Goal: Task Accomplishment & Management: Complete application form

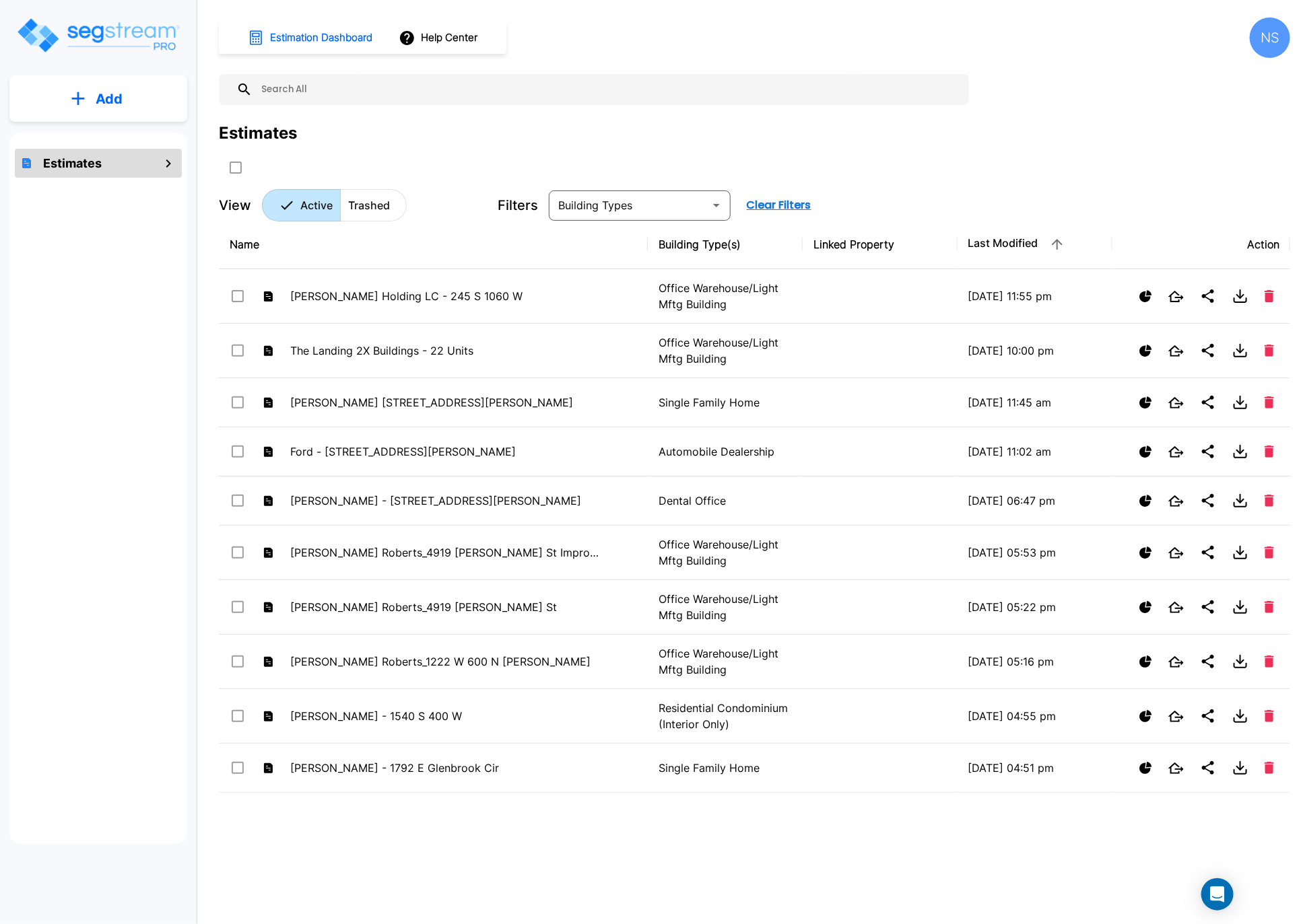
click at [107, 107] on p "Add" at bounding box center [109, 98] width 27 height 20
click at [91, 135] on p "Add Estimate" at bounding box center [106, 135] width 69 height 16
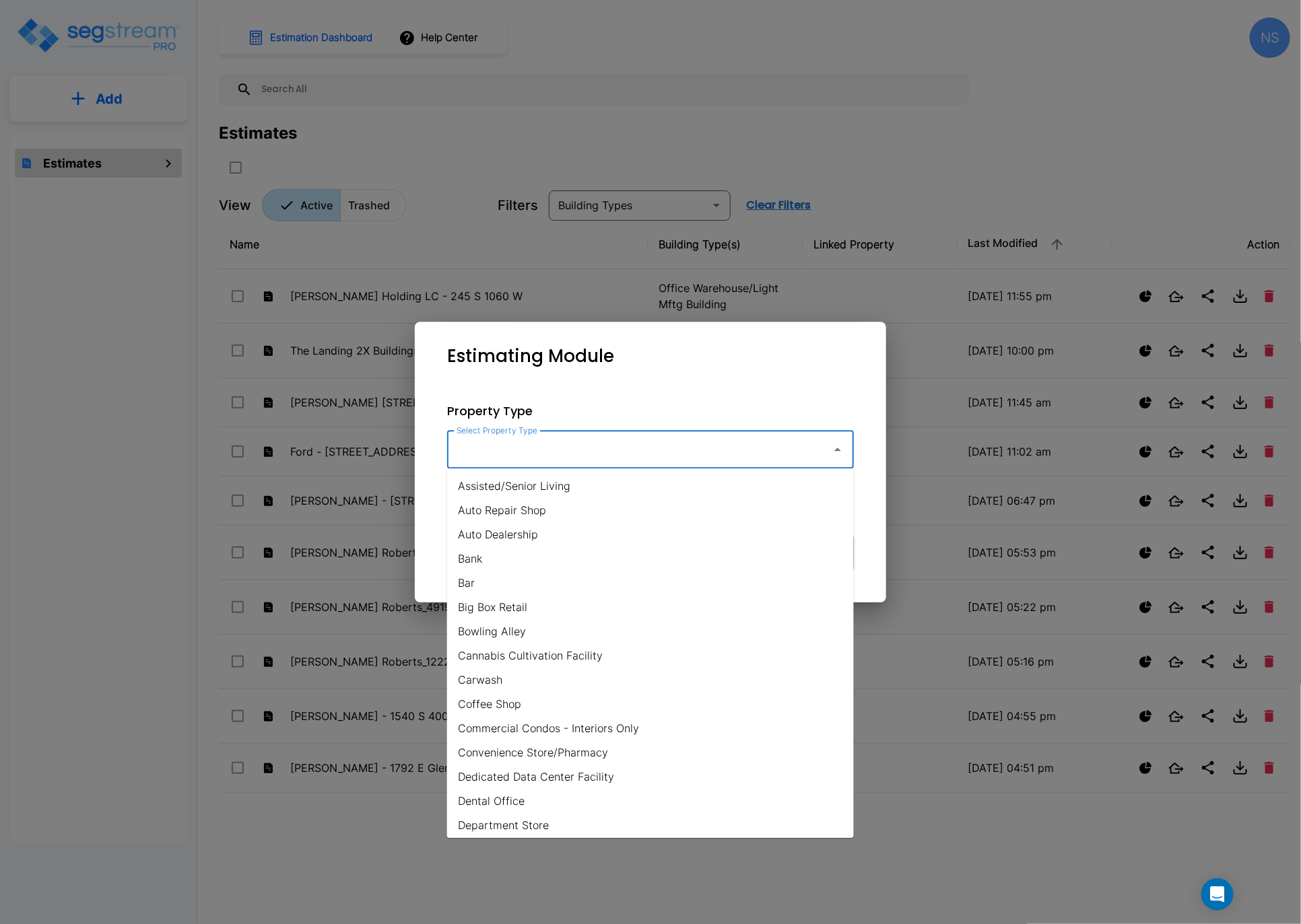
click at [759, 449] on input "Select Property Type" at bounding box center [635, 449] width 365 height 25
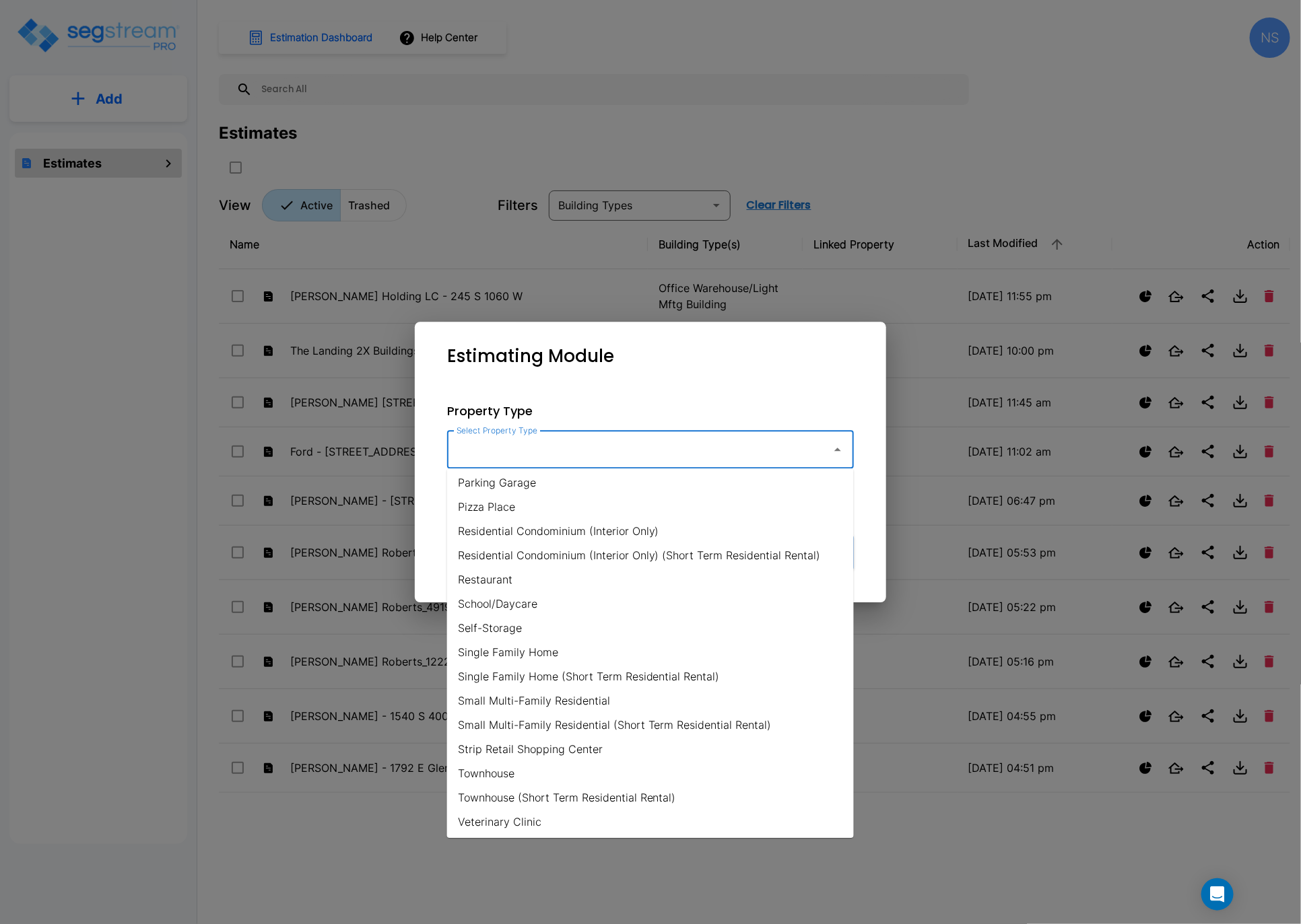
click at [534, 620] on li "Small Multi-Family Residential" at bounding box center [650, 701] width 407 height 25
type input "Small Multi-Family Residential"
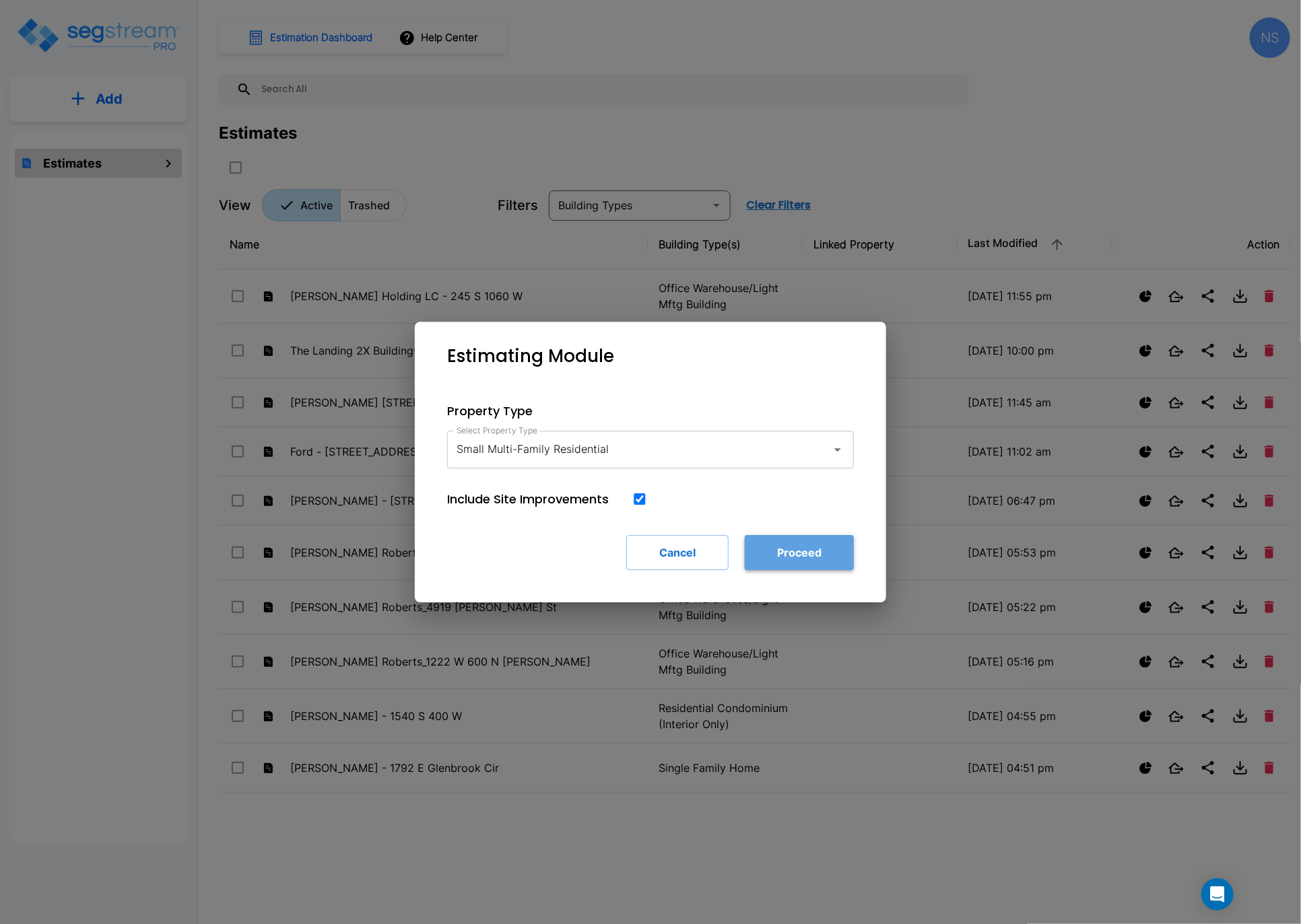
click at [774, 553] on button "Proceed" at bounding box center [800, 552] width 110 height 35
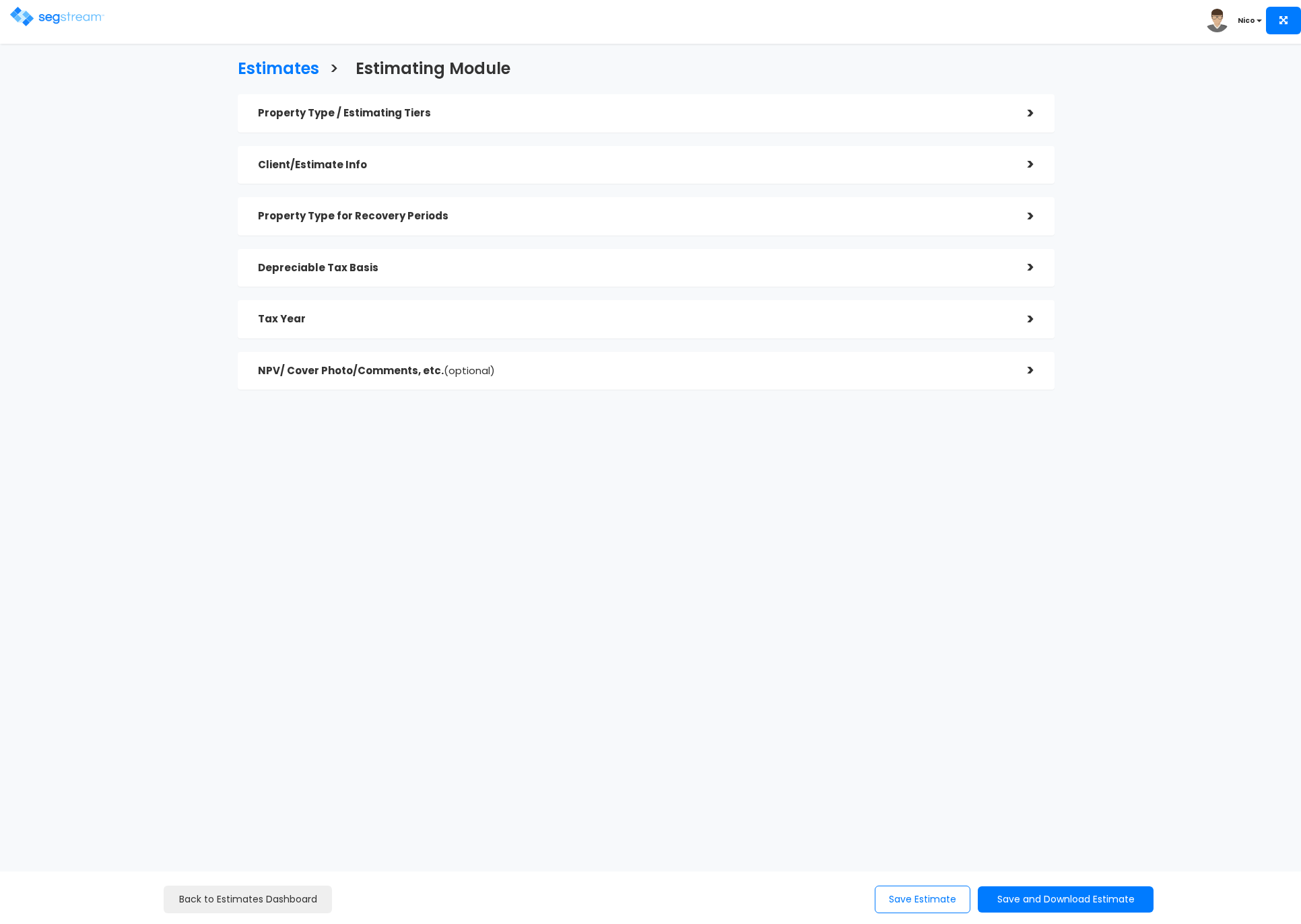
checkbox input "true"
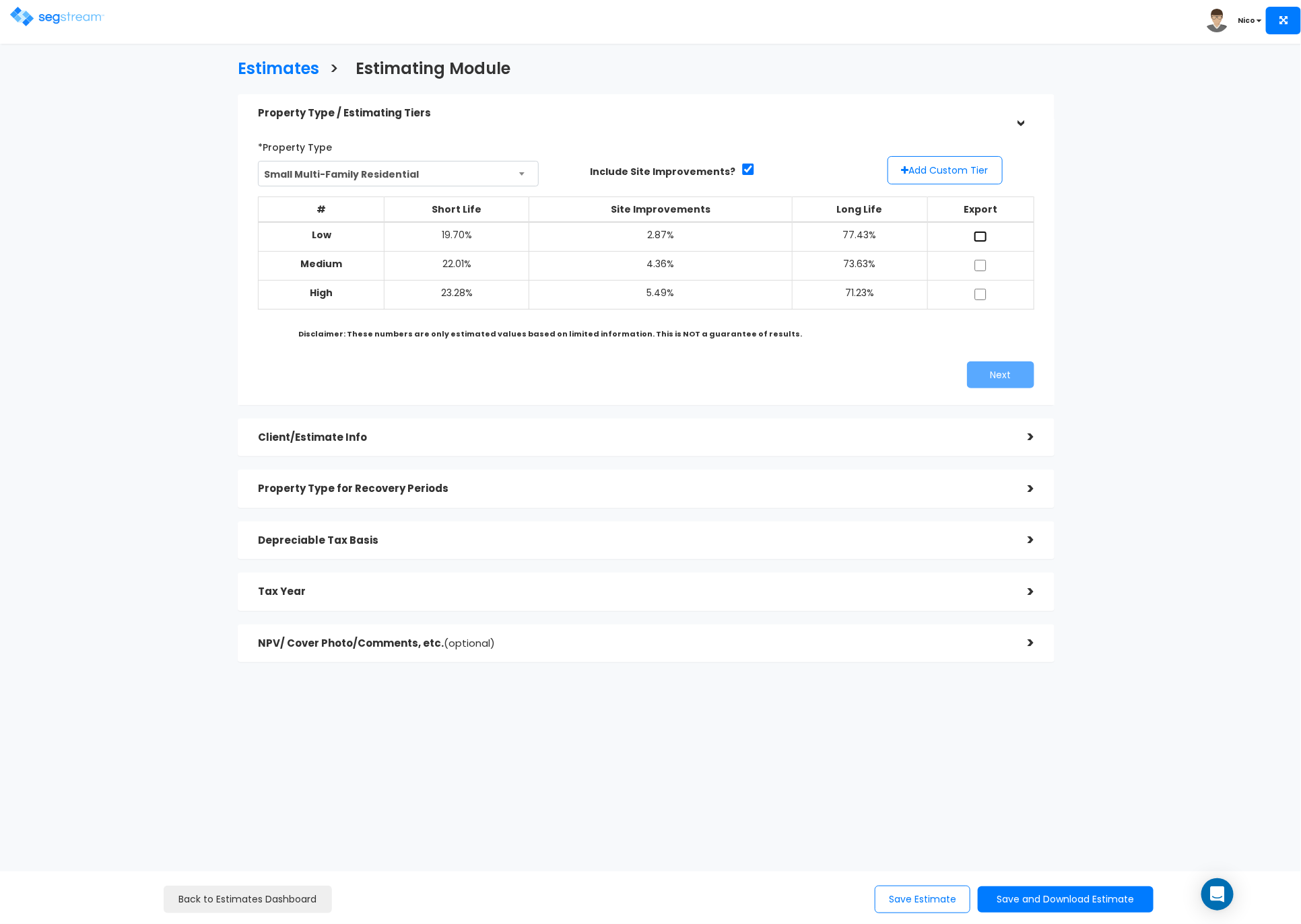
click at [977, 234] on input "checkbox" at bounding box center [980, 237] width 13 height 11
checkbox input "true"
click at [975, 262] on input "checkbox" at bounding box center [980, 265] width 13 height 11
checkbox input "true"
click at [985, 295] on input "checkbox" at bounding box center [980, 294] width 13 height 11
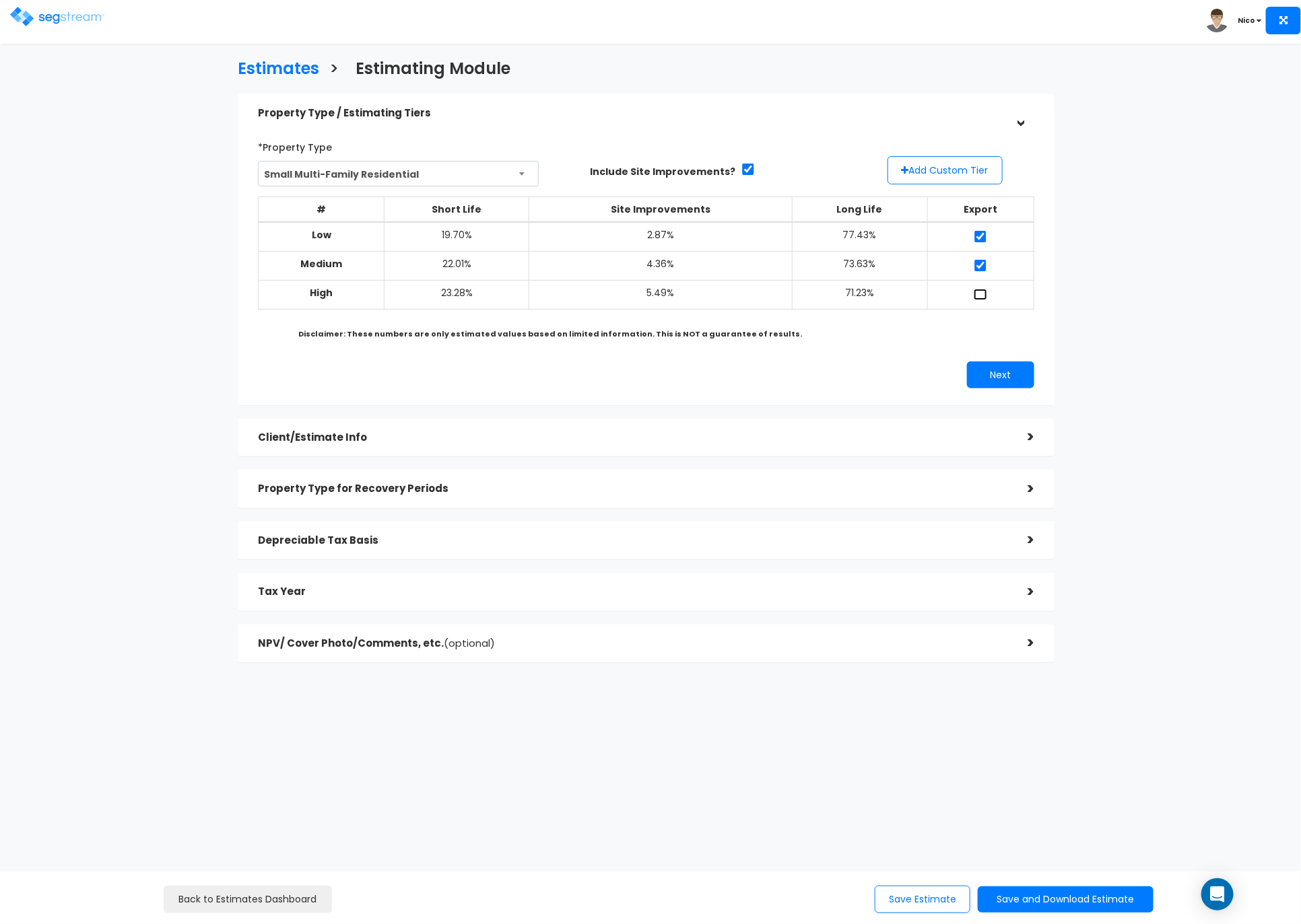
checkbox input "true"
click at [988, 367] on button "Next" at bounding box center [1000, 375] width 67 height 27
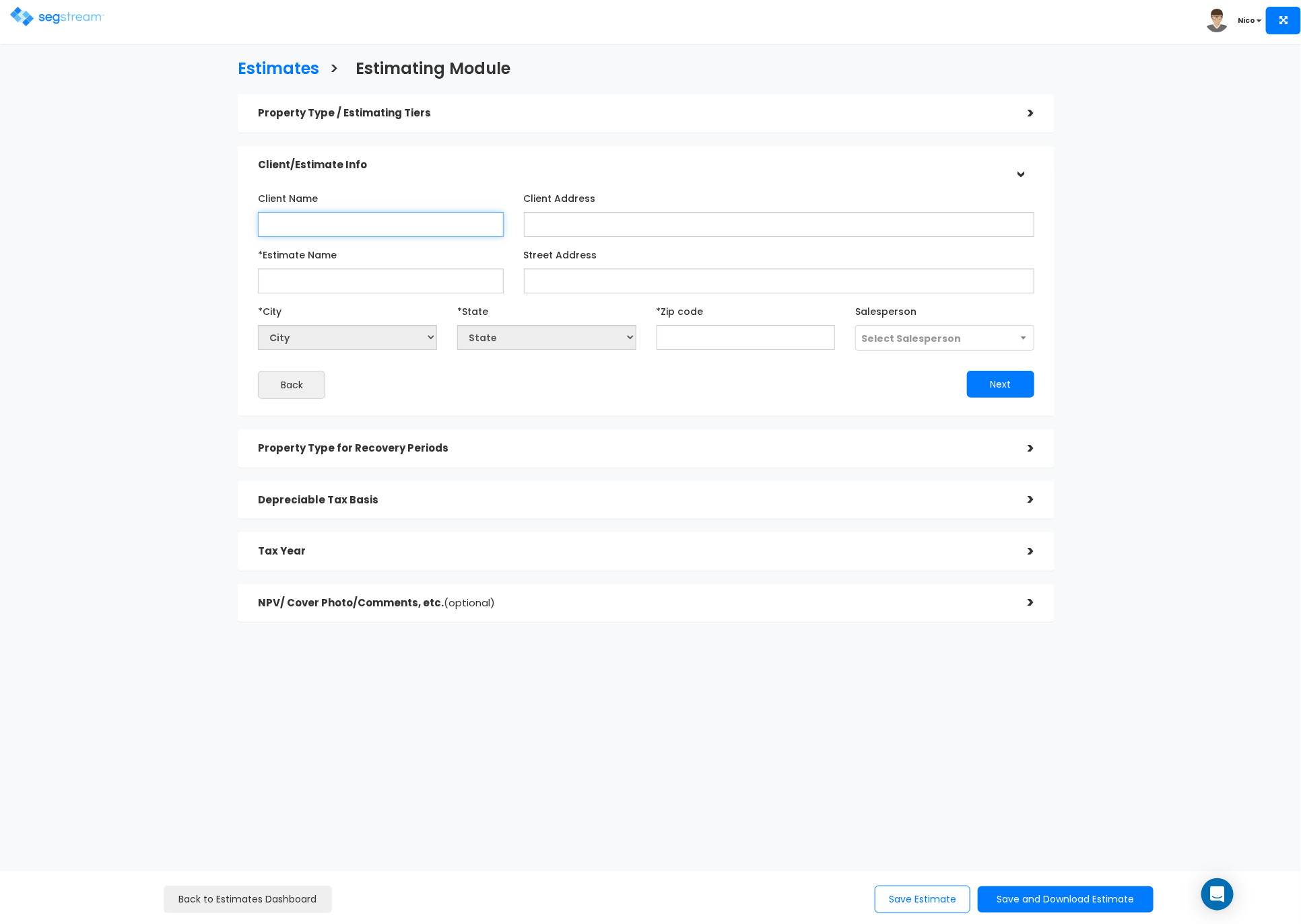
click at [347, 232] on input "Client Name" at bounding box center [380, 225] width 245 height 25
type input "Kurt Bellow"
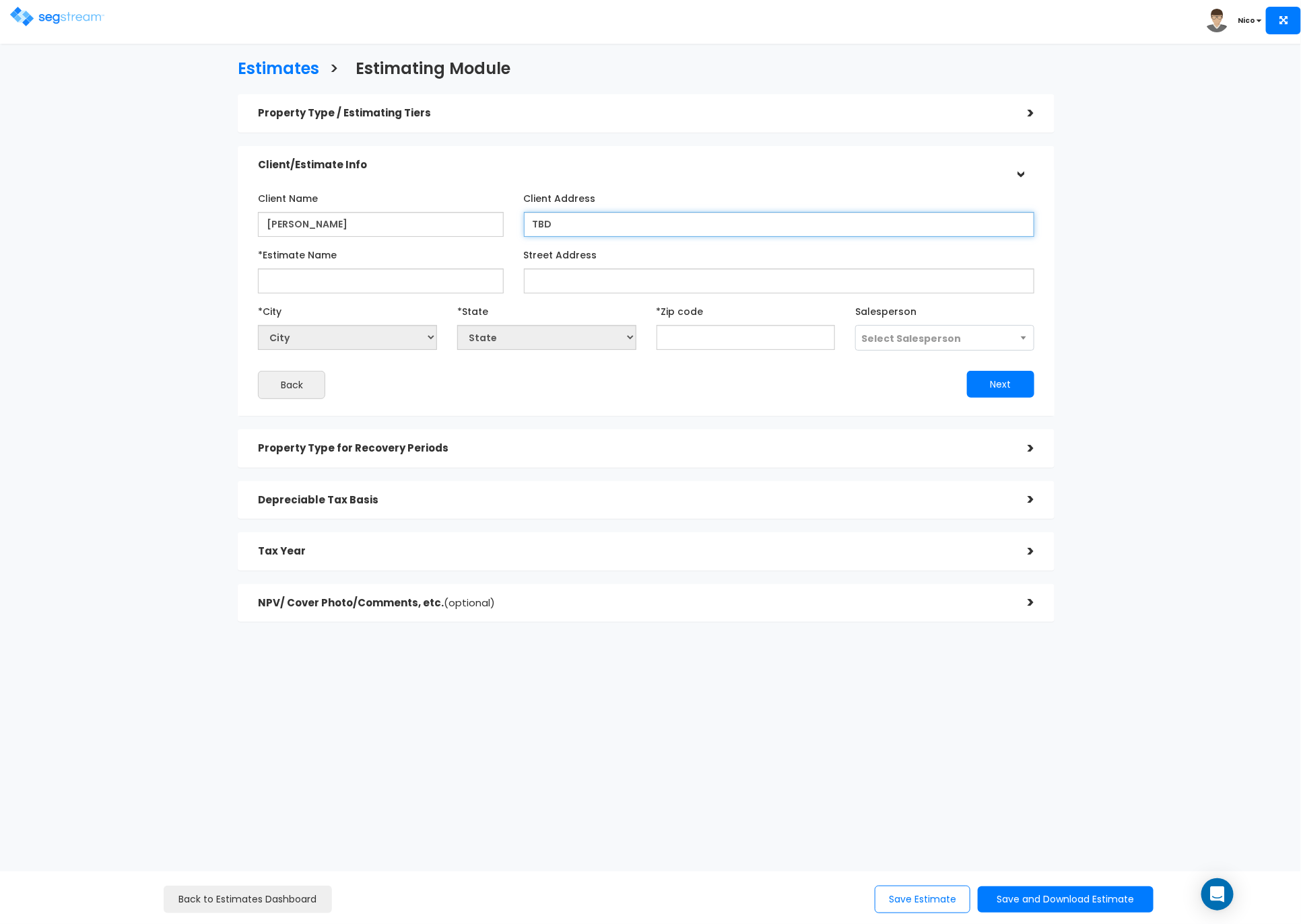
type input "TBD"
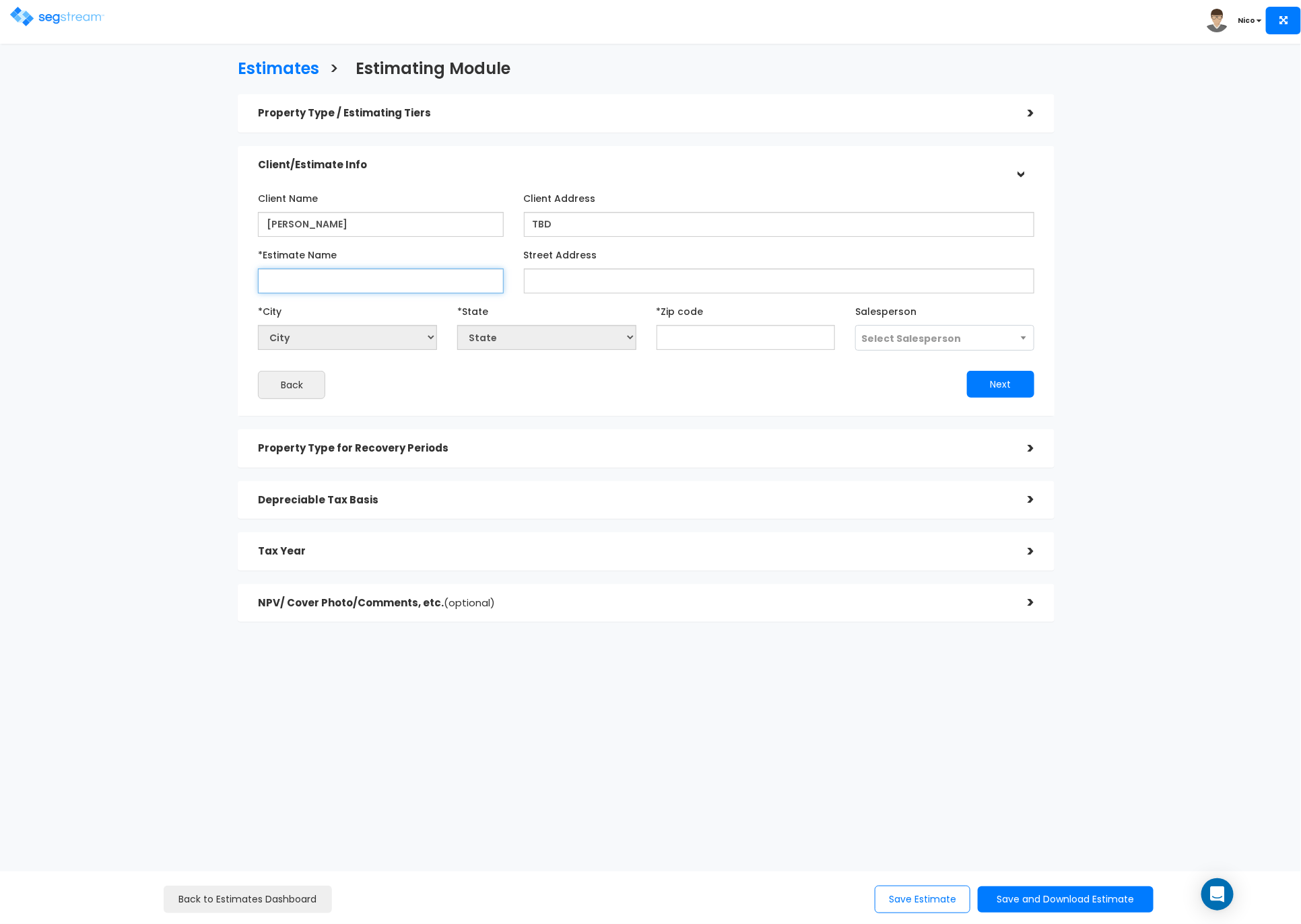
click at [297, 274] on input "*Estimate Name" at bounding box center [380, 281] width 245 height 25
type input "[PERSON_NAME] 4 plex - Mandeville"
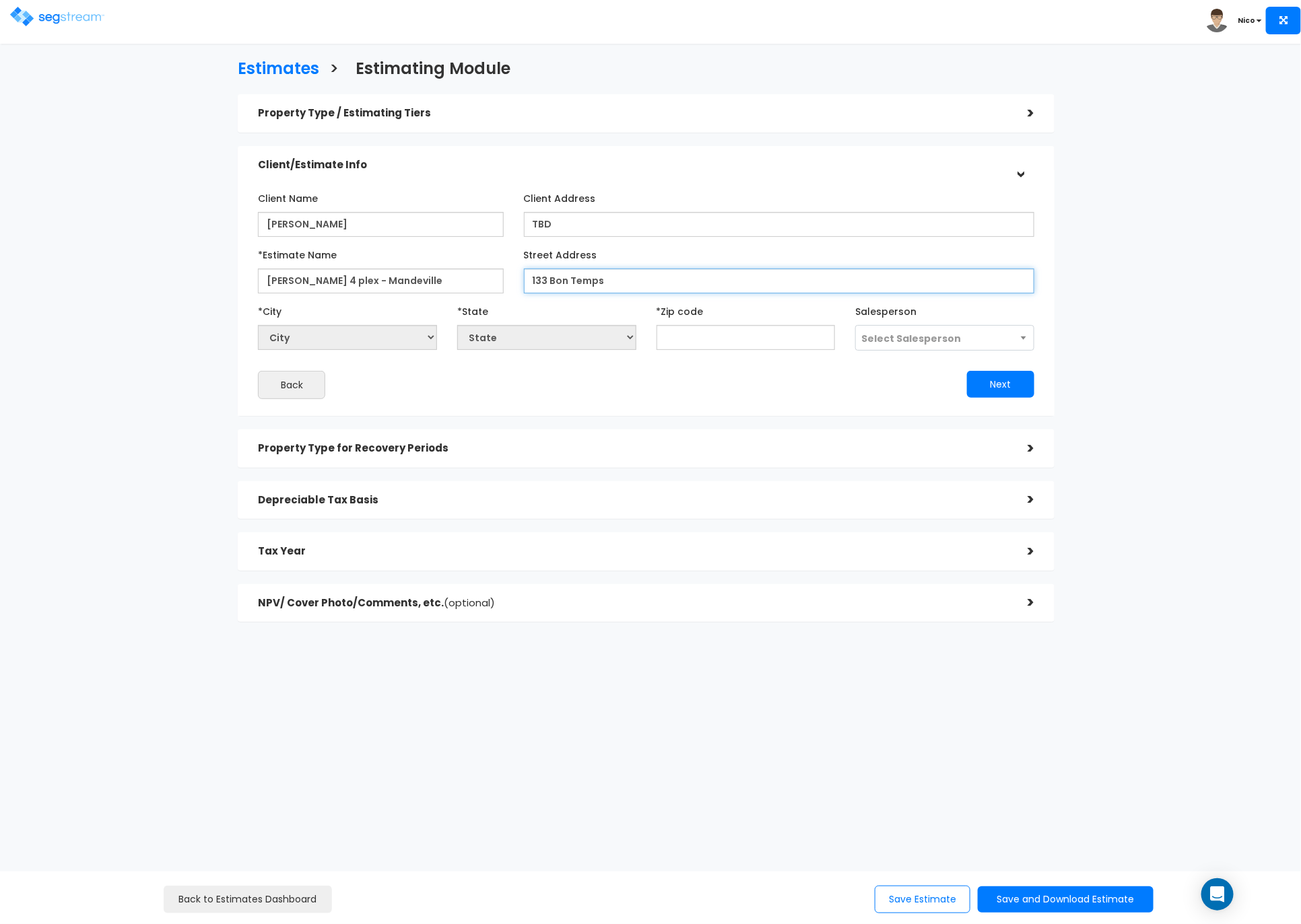
type input "133 Bon Temps"
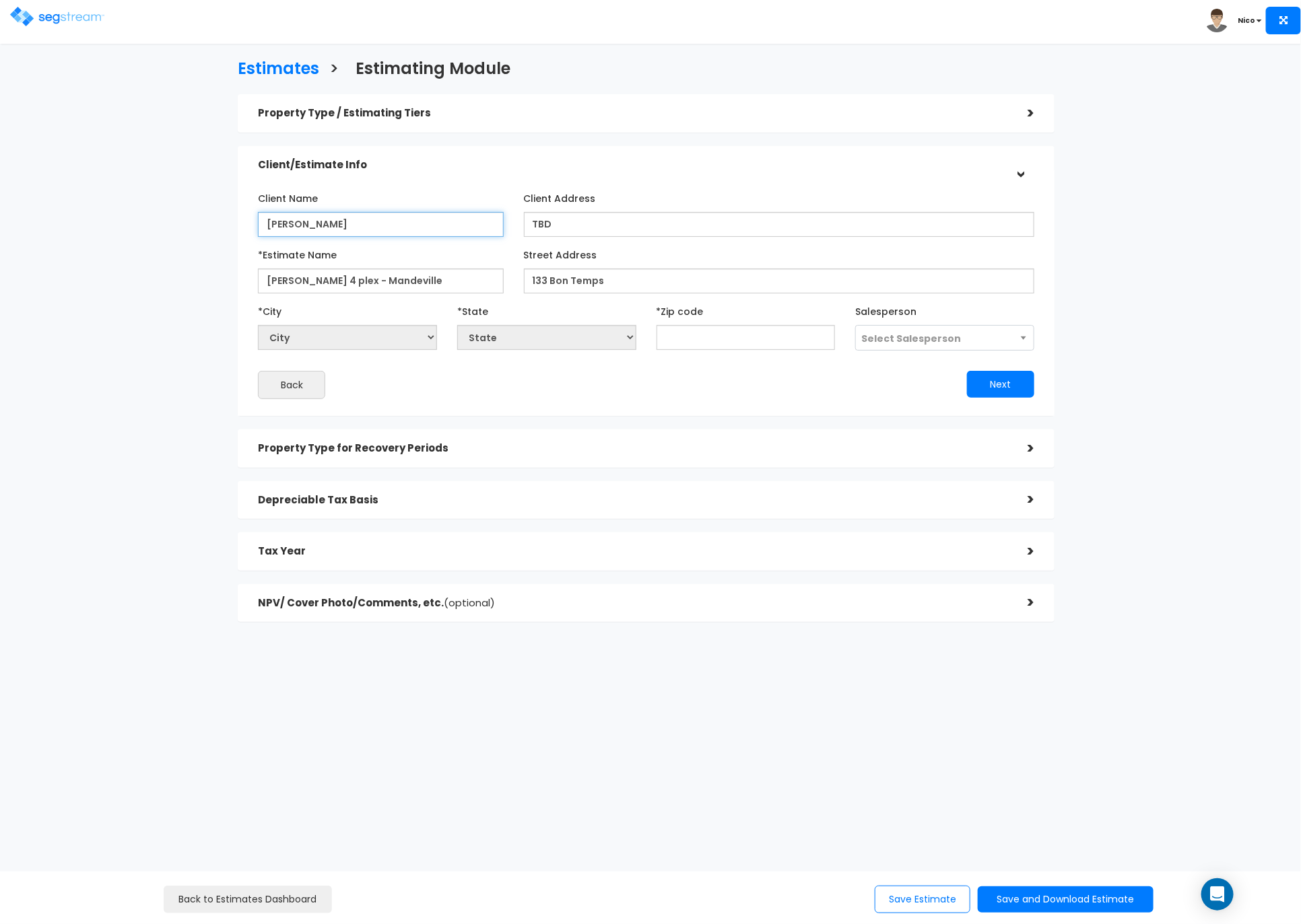
click at [334, 219] on input "Kurt Bellow" at bounding box center [380, 225] width 245 height 25
type input "[PERSON_NAME] - 133 Bon Temp"
click at [400, 197] on div "Client Name Kurt Bellow - 133 Bon Temp" at bounding box center [380, 211] width 245 height 50
click at [579, 301] on div "*State State National Average AB AK AL AR AZ BC CA CO CT DC DE FL GA HI IA ID I…" at bounding box center [547, 325] width 179 height 50
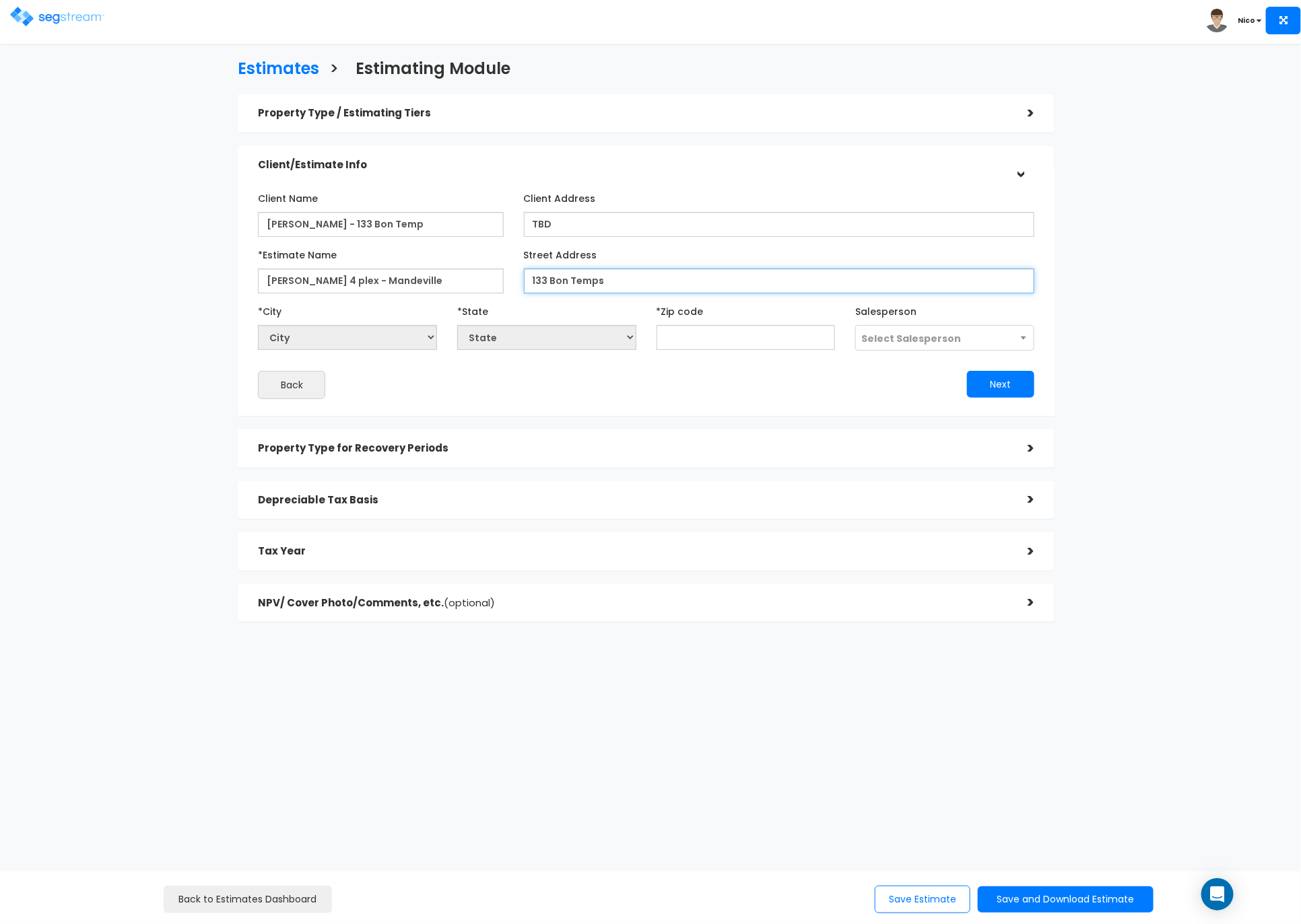
click at [617, 278] on input "133 Bon Temps" at bounding box center [779, 281] width 511 height 25
click at [671, 332] on input "text" at bounding box center [746, 337] width 179 height 25
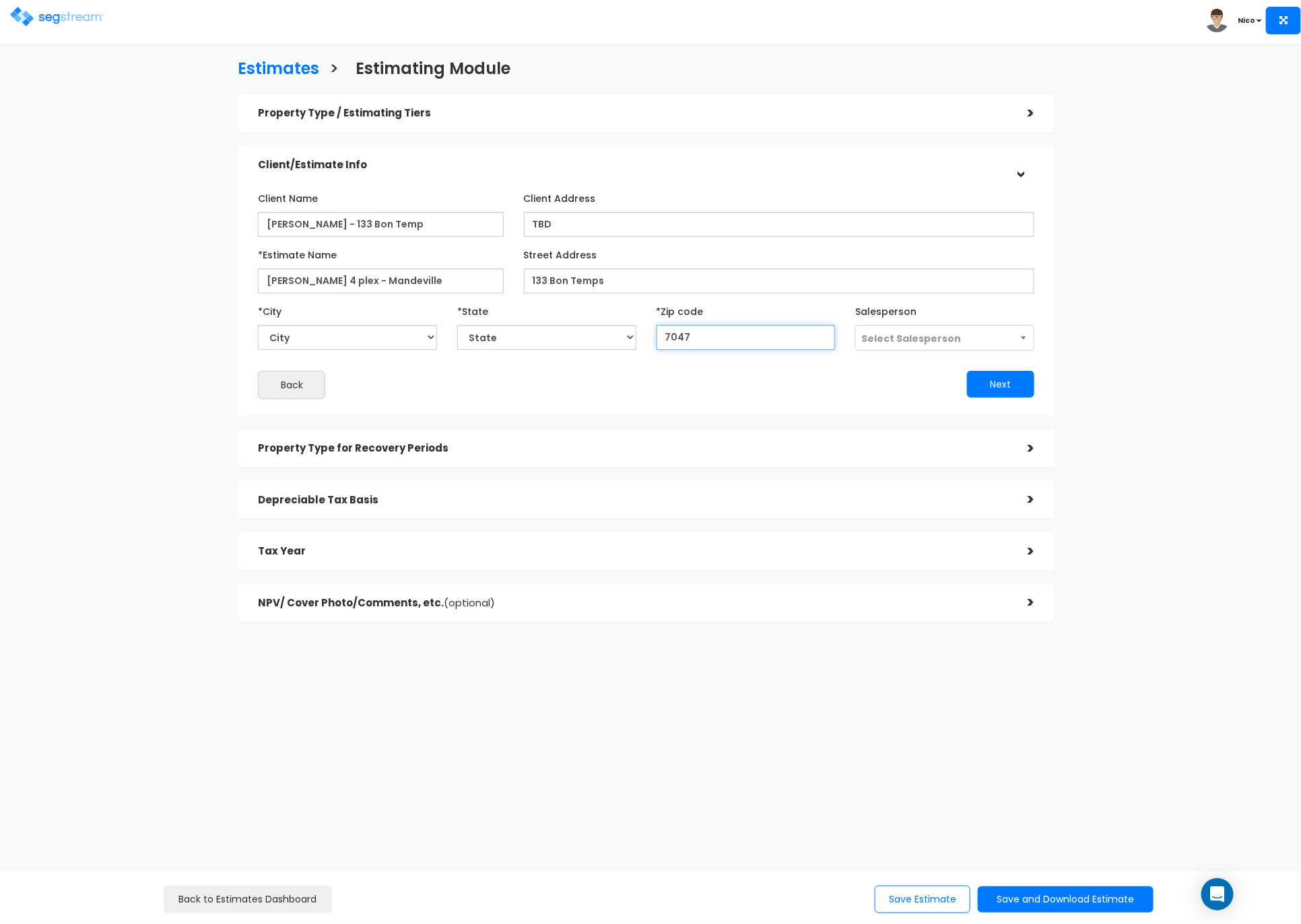
type input "70471"
select select "LA"
type input "70471"
click at [763, 372] on div "Next" at bounding box center [845, 384] width 397 height 27
click at [867, 339] on span "Select Salesperson" at bounding box center [911, 339] width 100 height 13
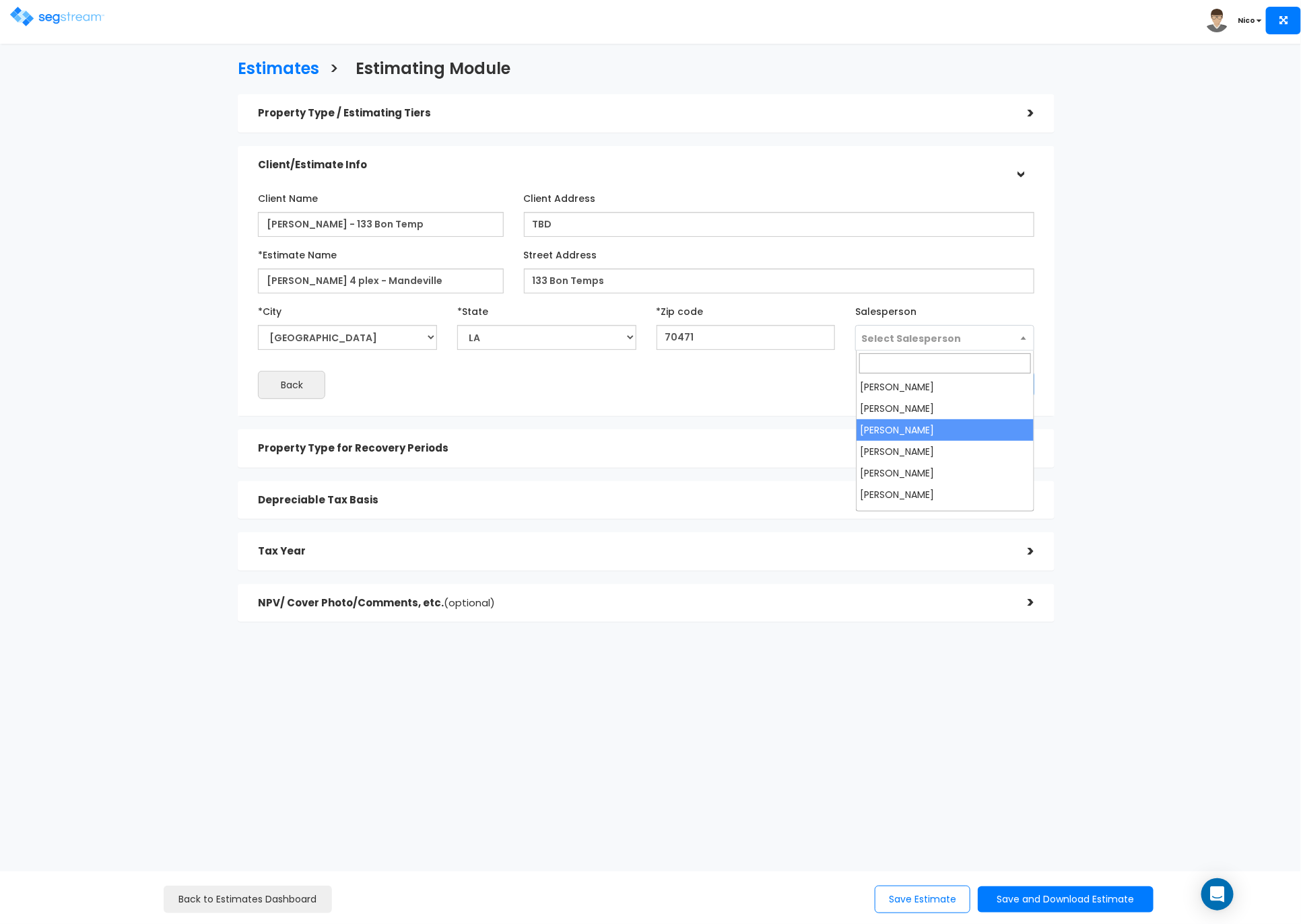
select select "173"
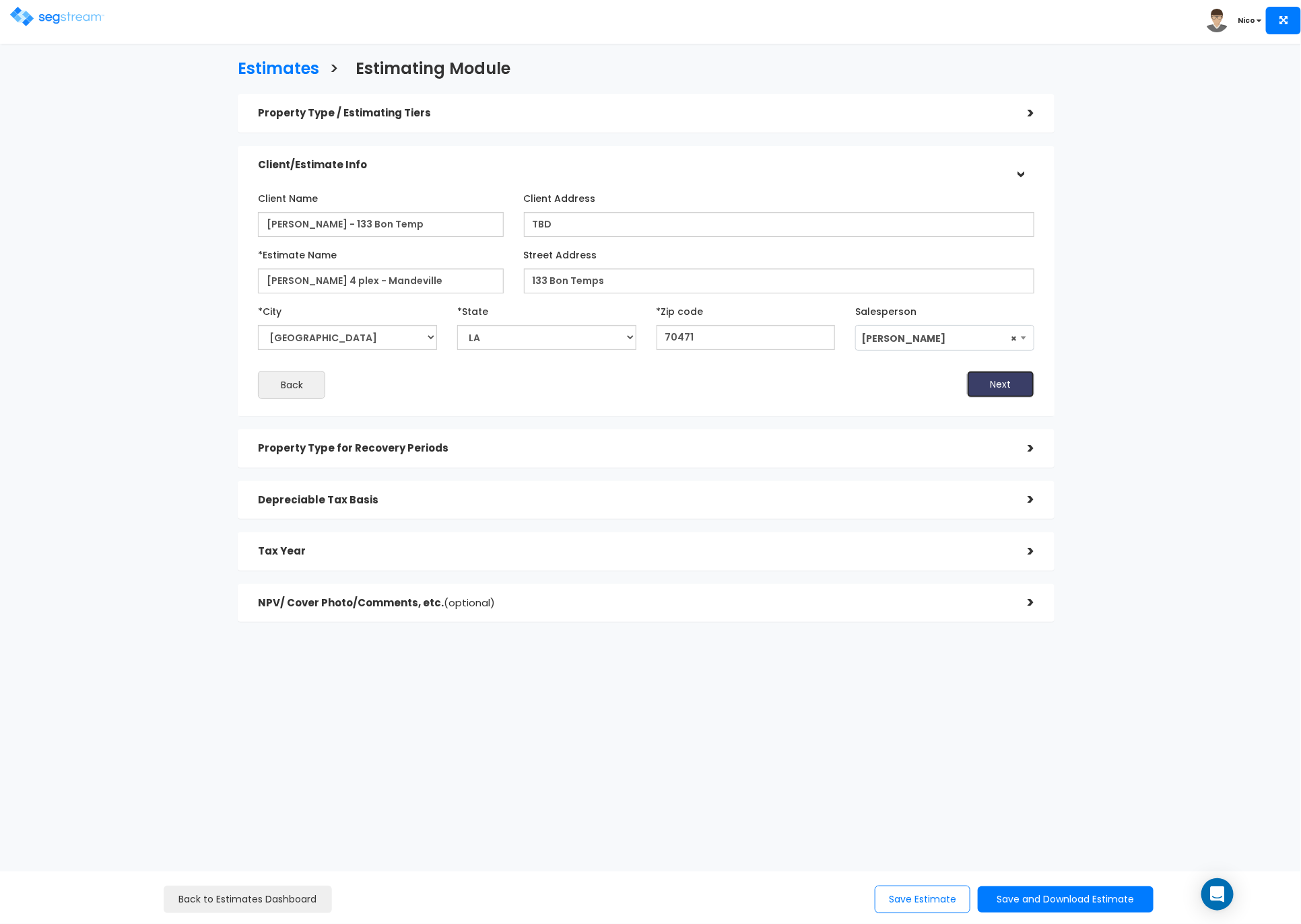
click at [1013, 393] on button "Next" at bounding box center [1000, 384] width 67 height 27
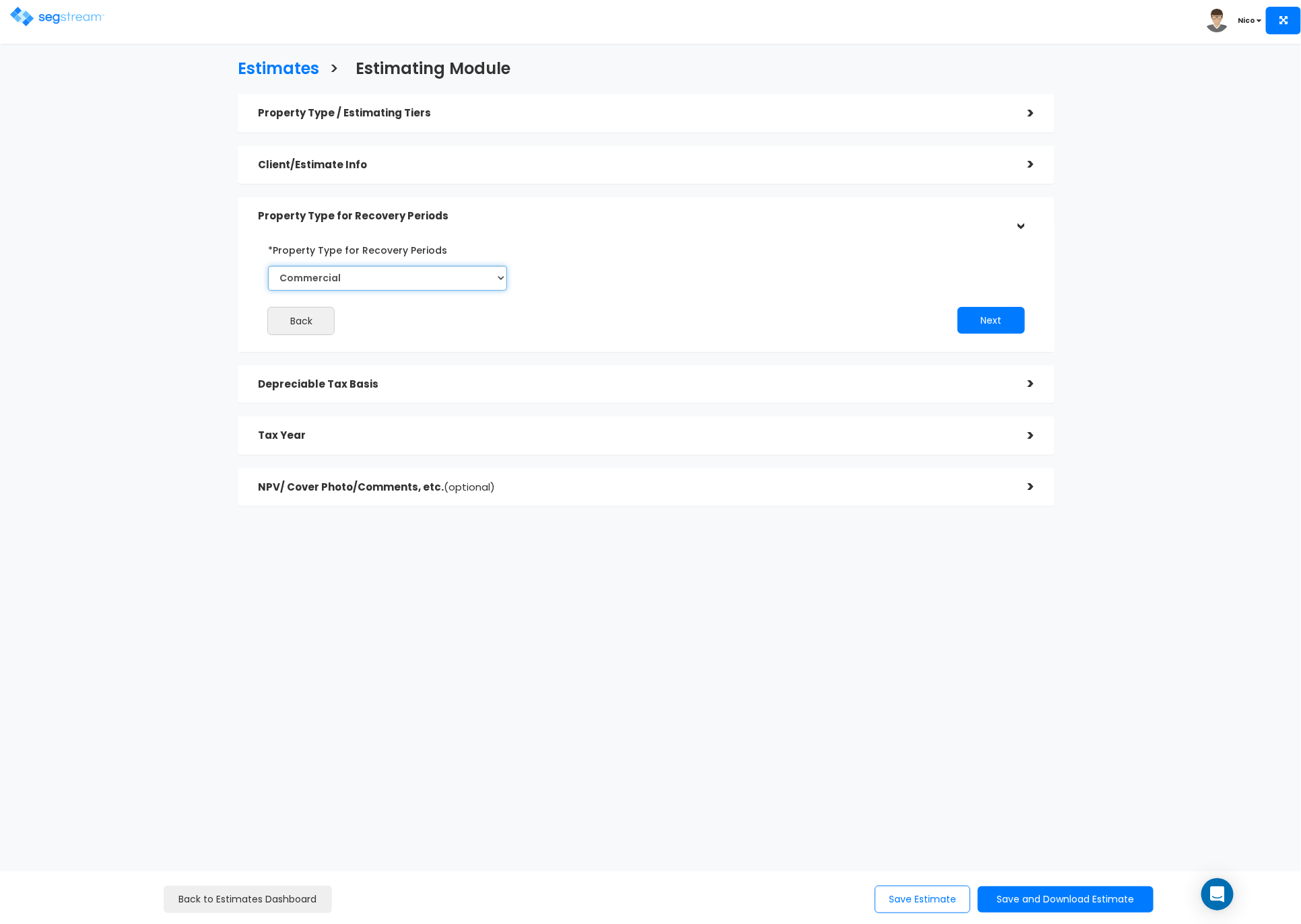
click at [379, 275] on select "Commercial Residential" at bounding box center [387, 278] width 238 height 25
select select "Residential"
click at [268, 266] on select "Commercial Residential" at bounding box center [387, 278] width 238 height 25
click at [996, 325] on button "Next" at bounding box center [990, 320] width 67 height 27
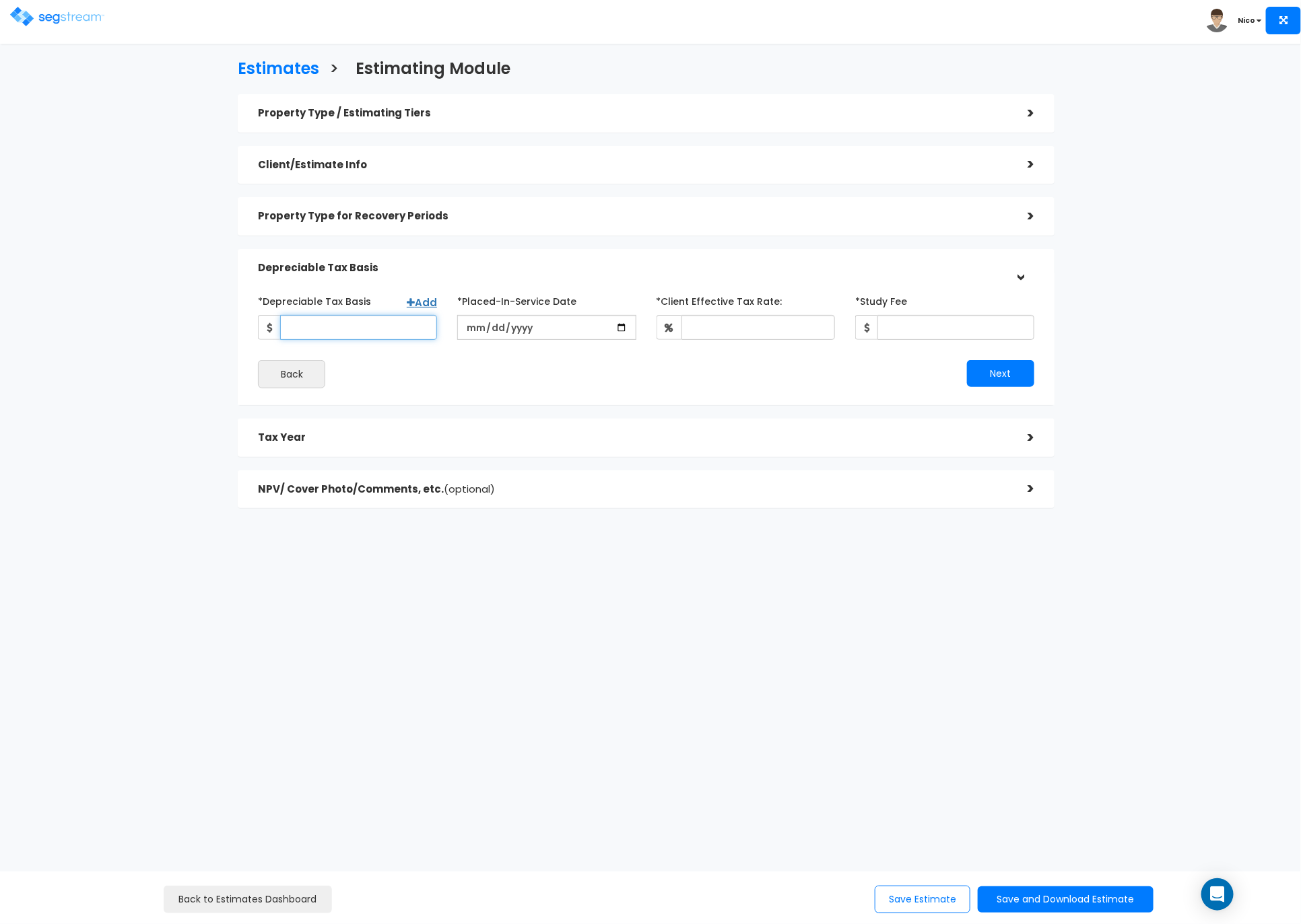
click at [353, 334] on input "*Depreciable Tax Basis" at bounding box center [359, 328] width 157 height 25
type input "525,938"
click at [381, 365] on div "Back" at bounding box center [446, 375] width 397 height 28
click at [535, 334] on input "date" at bounding box center [547, 328] width 179 height 25
type input "[DATE]"
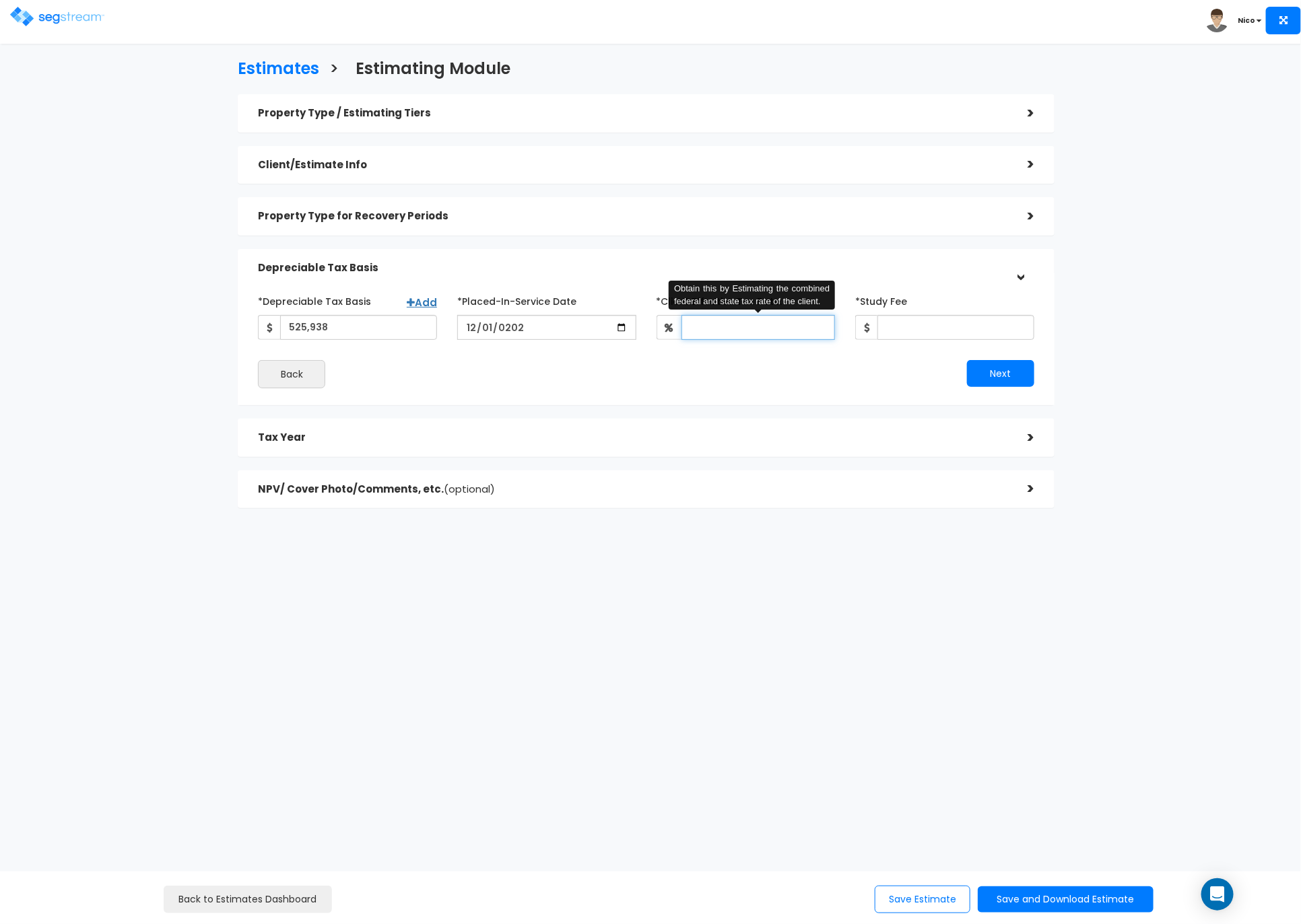
click at [752, 335] on input "*Client Effective Tax Rate:" at bounding box center [758, 328] width 154 height 25
click at [710, 322] on input "*Client Effective Tax Rate:" at bounding box center [758, 328] width 154 height 25
type input "30"
click at [917, 327] on input "*Study Fee" at bounding box center [955, 328] width 157 height 25
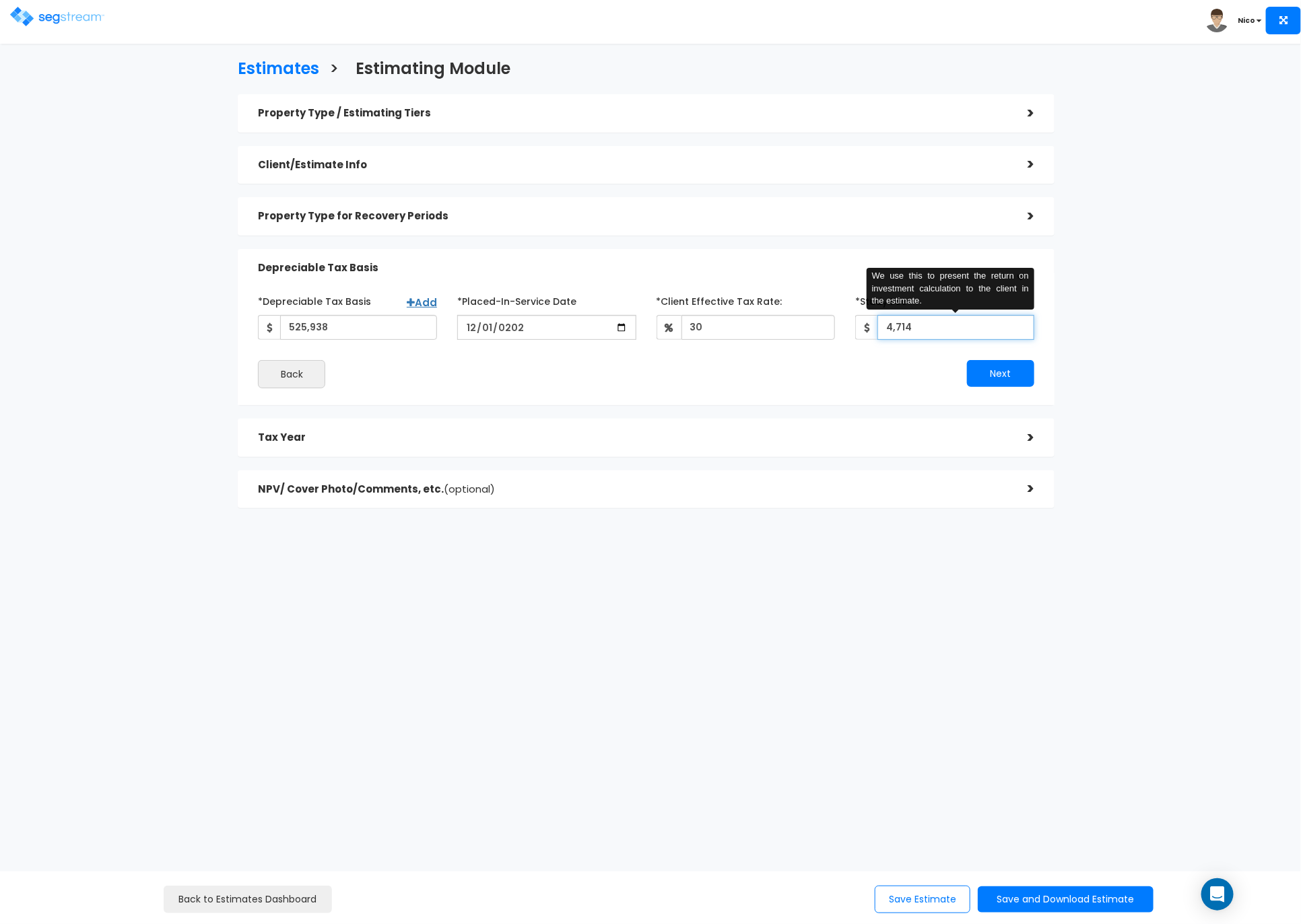
type input "4,714"
click at [1043, 330] on div "*Study Fee 4,714" at bounding box center [944, 314] width 199 height 50
click at [1008, 377] on button "Next" at bounding box center [1000, 374] width 67 height 27
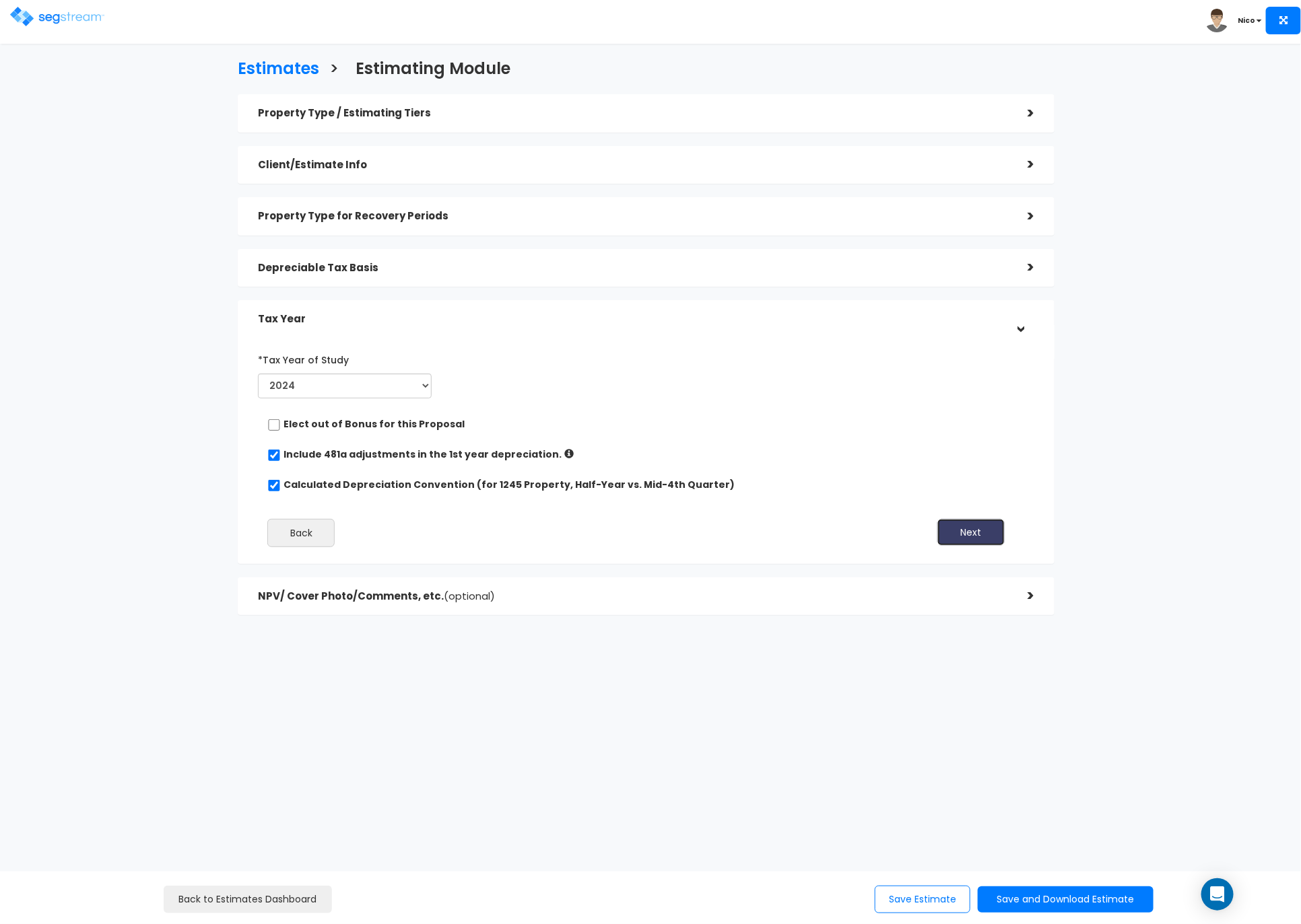
click at [952, 534] on button "Next" at bounding box center [971, 532] width 67 height 27
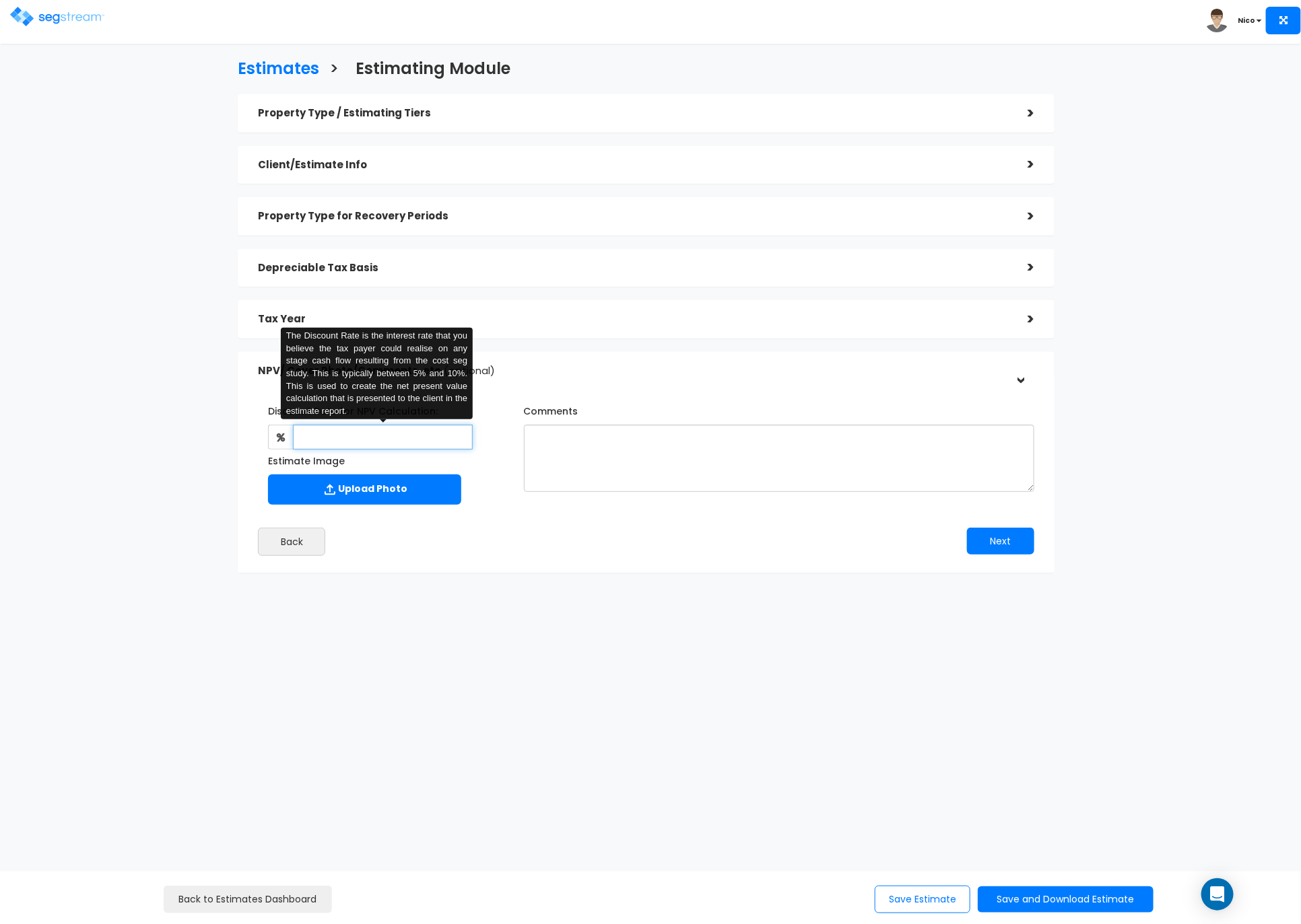
click at [360, 435] on input "text" at bounding box center [382, 437] width 179 height 25
type input "8"
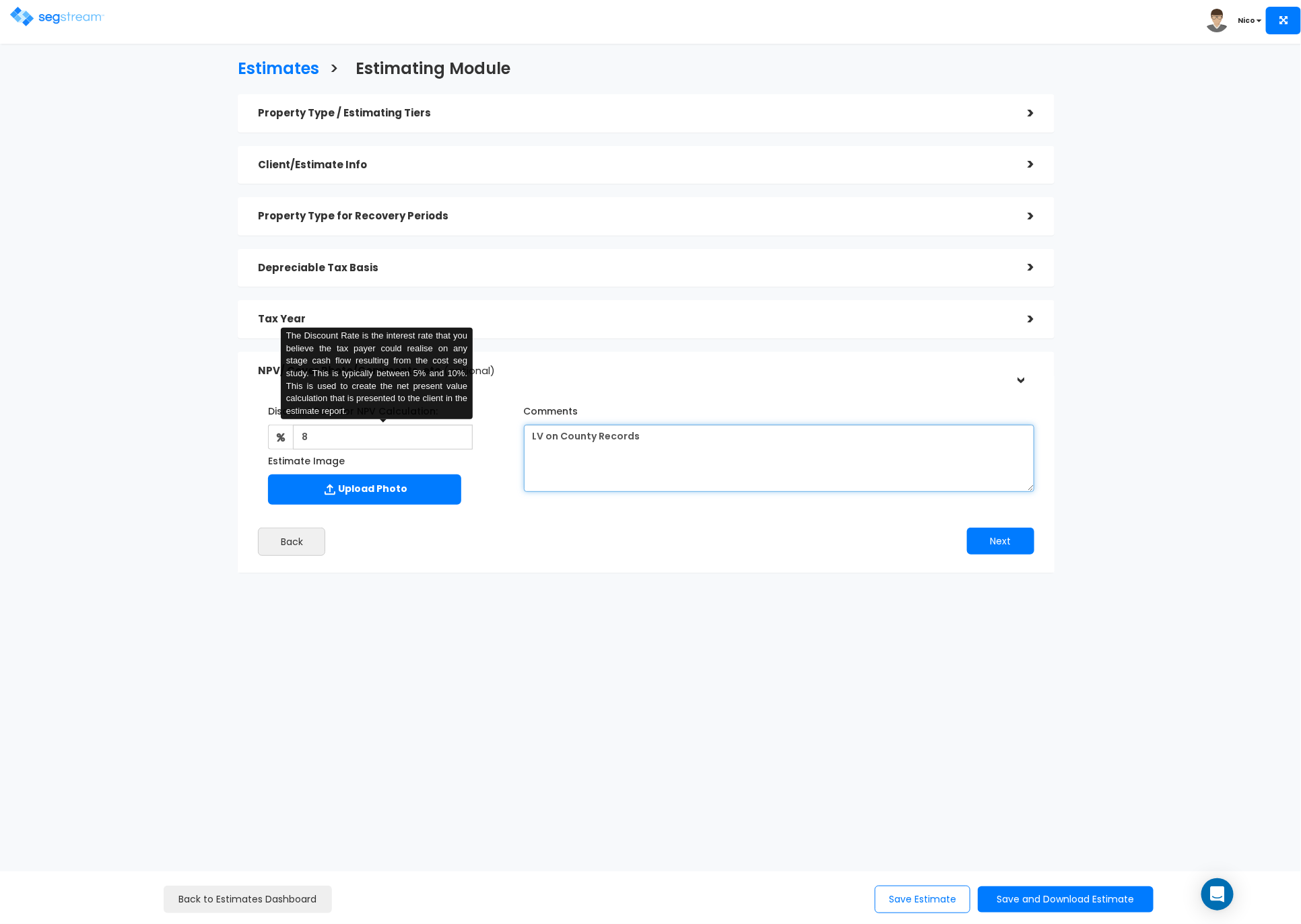
type textarea "LV on County Records"
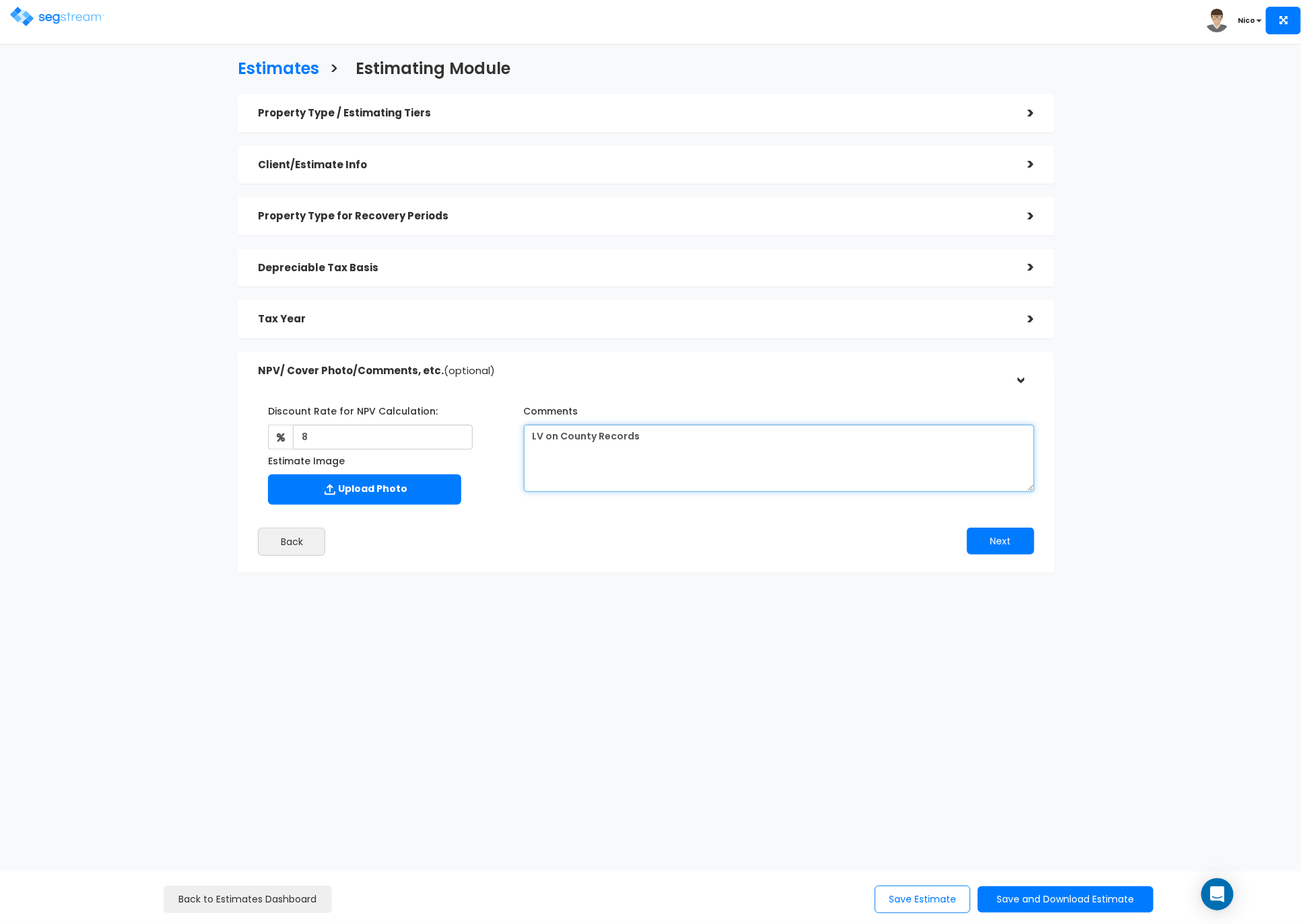
click at [670, 438] on textarea "LV on County Records" at bounding box center [779, 458] width 511 height 67
type textarea "LV on County Records;"
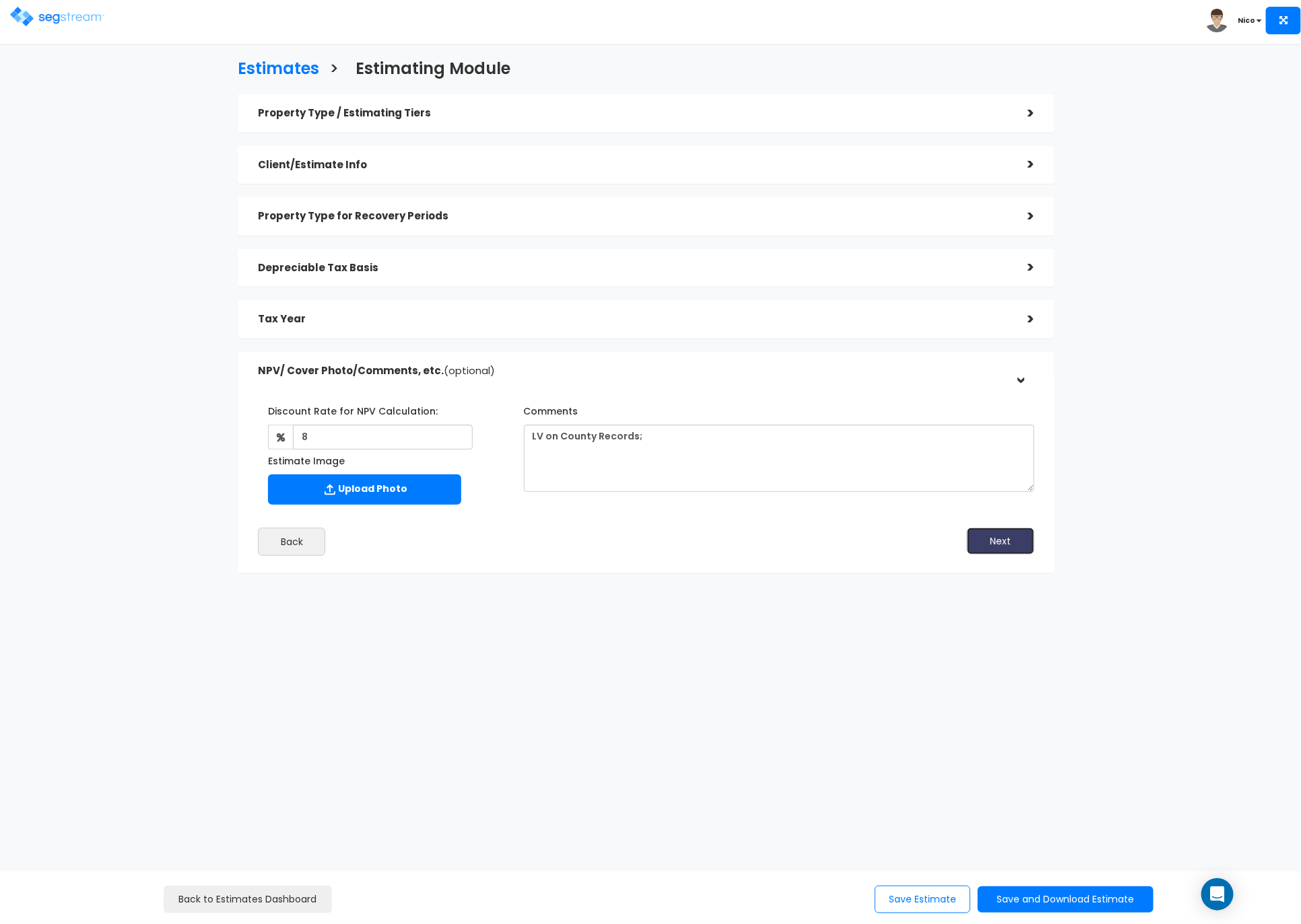
click at [1017, 547] on button "Next" at bounding box center [1000, 541] width 67 height 27
click at [909, 899] on button "Save Estimate" at bounding box center [921, 899] width 95 height 27
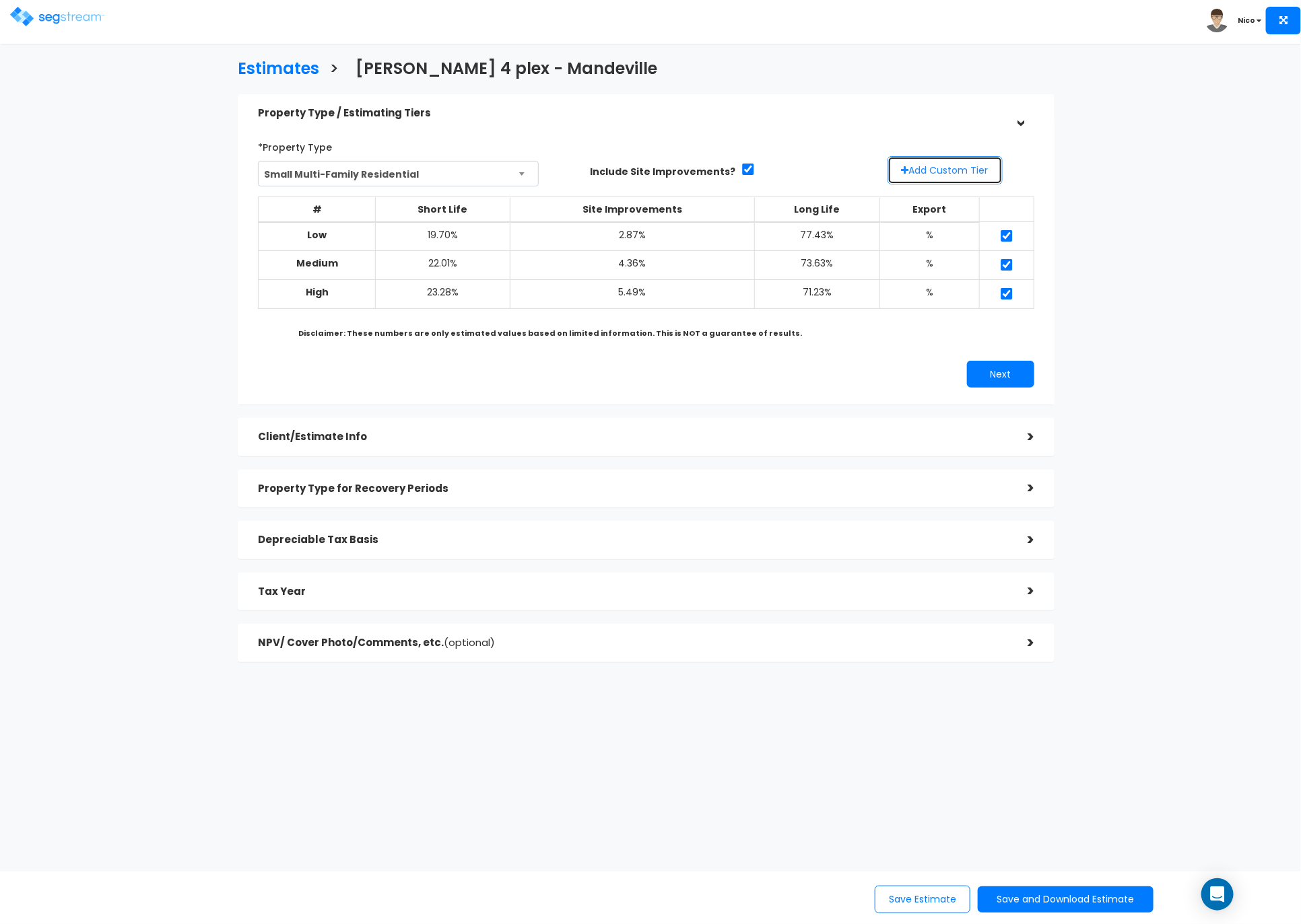
click at [942, 175] on button "Add Custom Tier" at bounding box center [945, 170] width 115 height 28
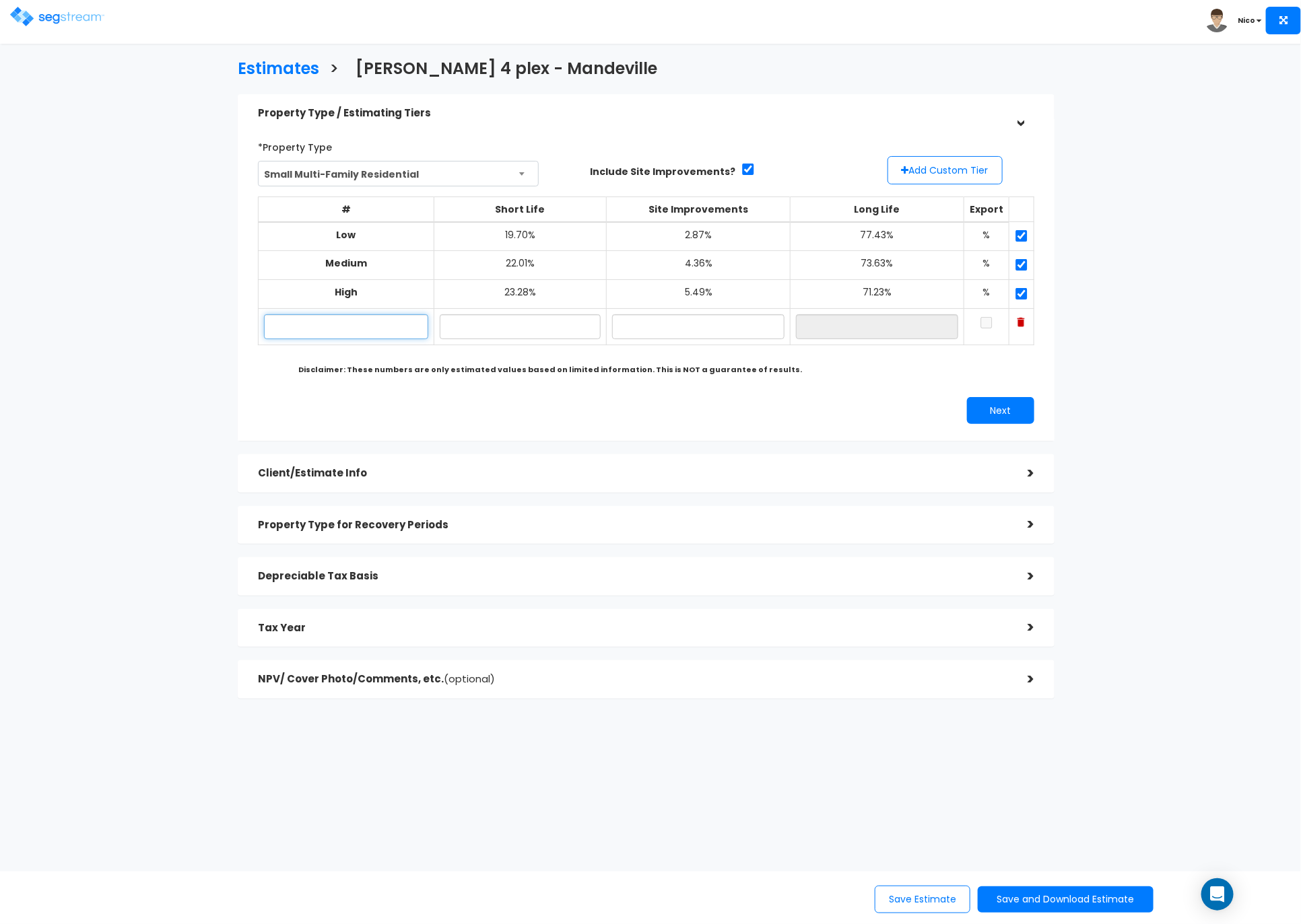
click at [365, 331] on input "text" at bounding box center [346, 327] width 163 height 25
type input "133 Bon Temps LLC 4x plex"
click at [467, 324] on input "text" at bounding box center [520, 327] width 161 height 25
type input "20.10%"
type input "2.90%"
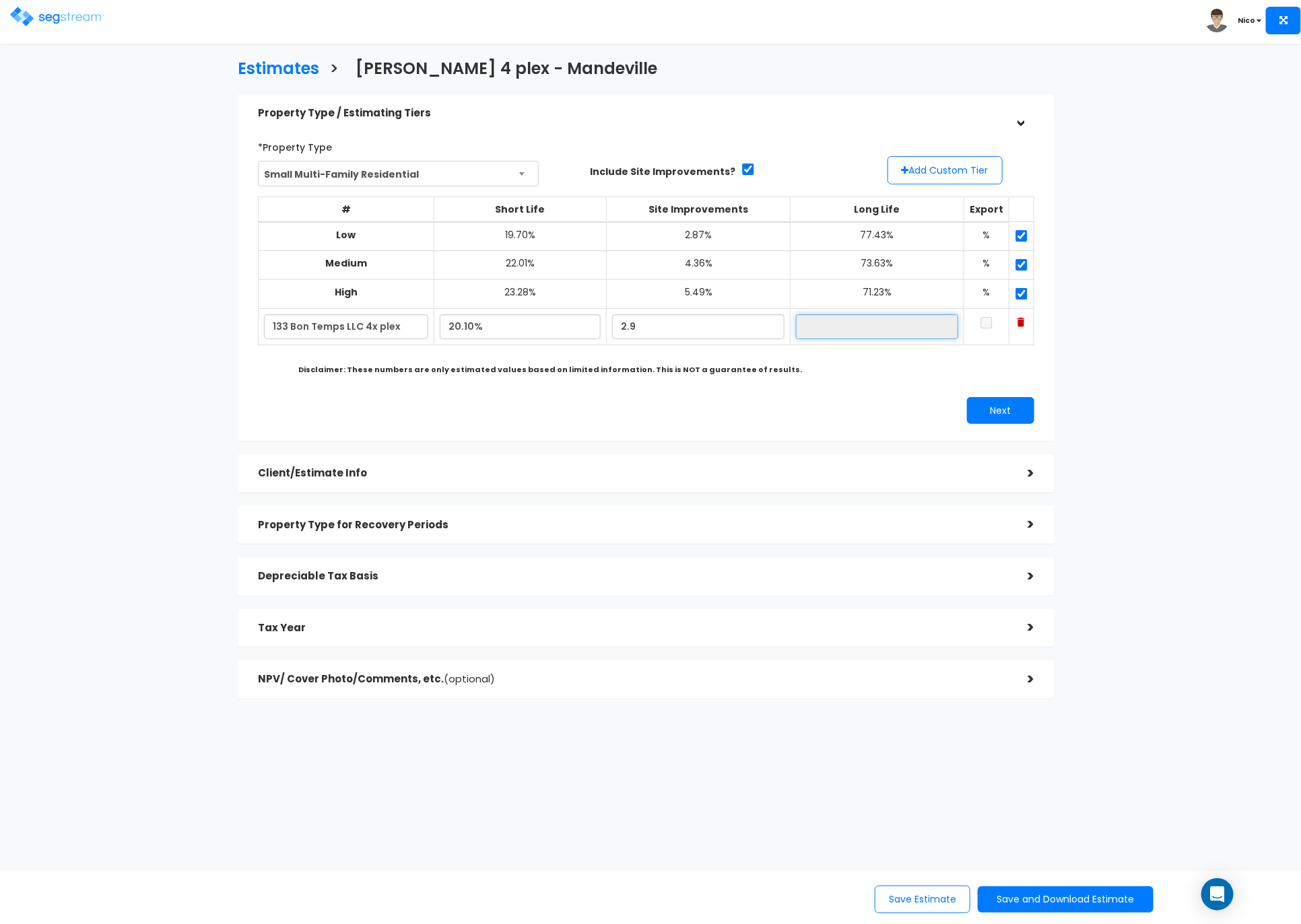
type input "77.00%"
click at [980, 323] on input "checkbox" at bounding box center [987, 323] width 13 height 11
checkbox input "true"
click at [1025, 373] on div "# Short Life Site Improvements Long Life Export Low 19.70% 2.87% 77.43% % Mediu…" at bounding box center [646, 283] width 776 height 193
click at [1002, 417] on button "Next" at bounding box center [1000, 411] width 67 height 27
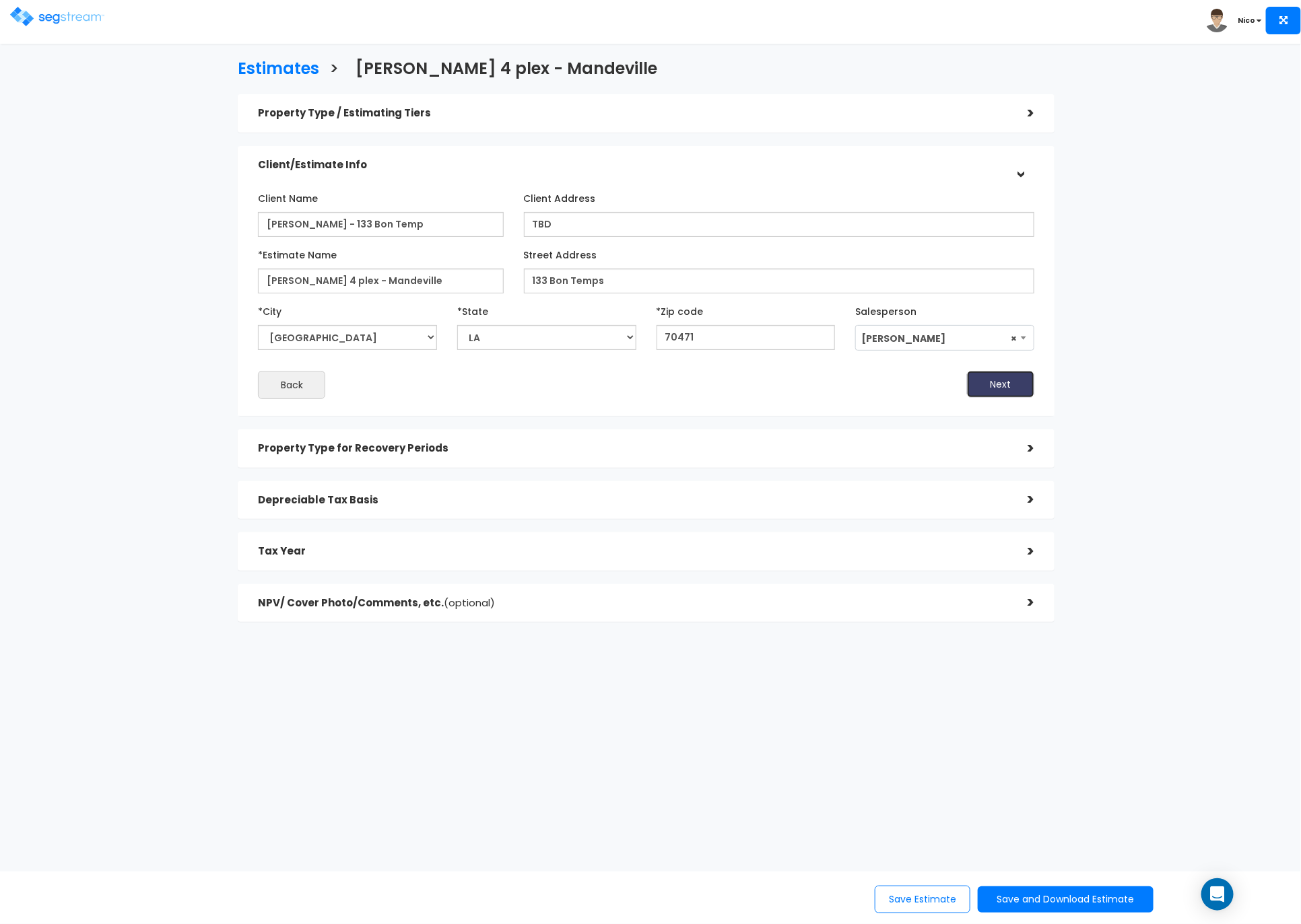
click at [997, 393] on button "Next" at bounding box center [1000, 384] width 67 height 27
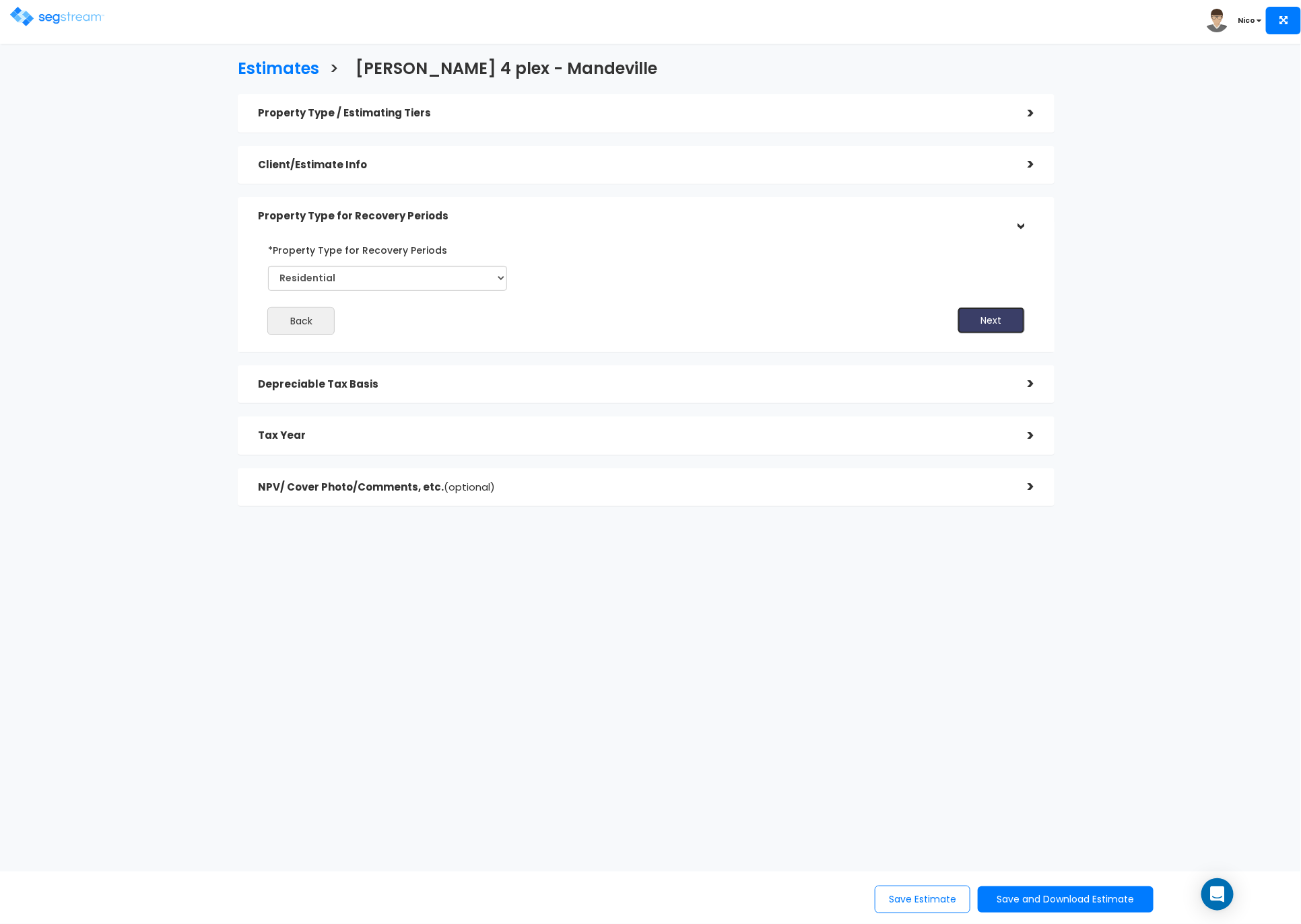
click at [989, 328] on button "Next" at bounding box center [990, 320] width 67 height 27
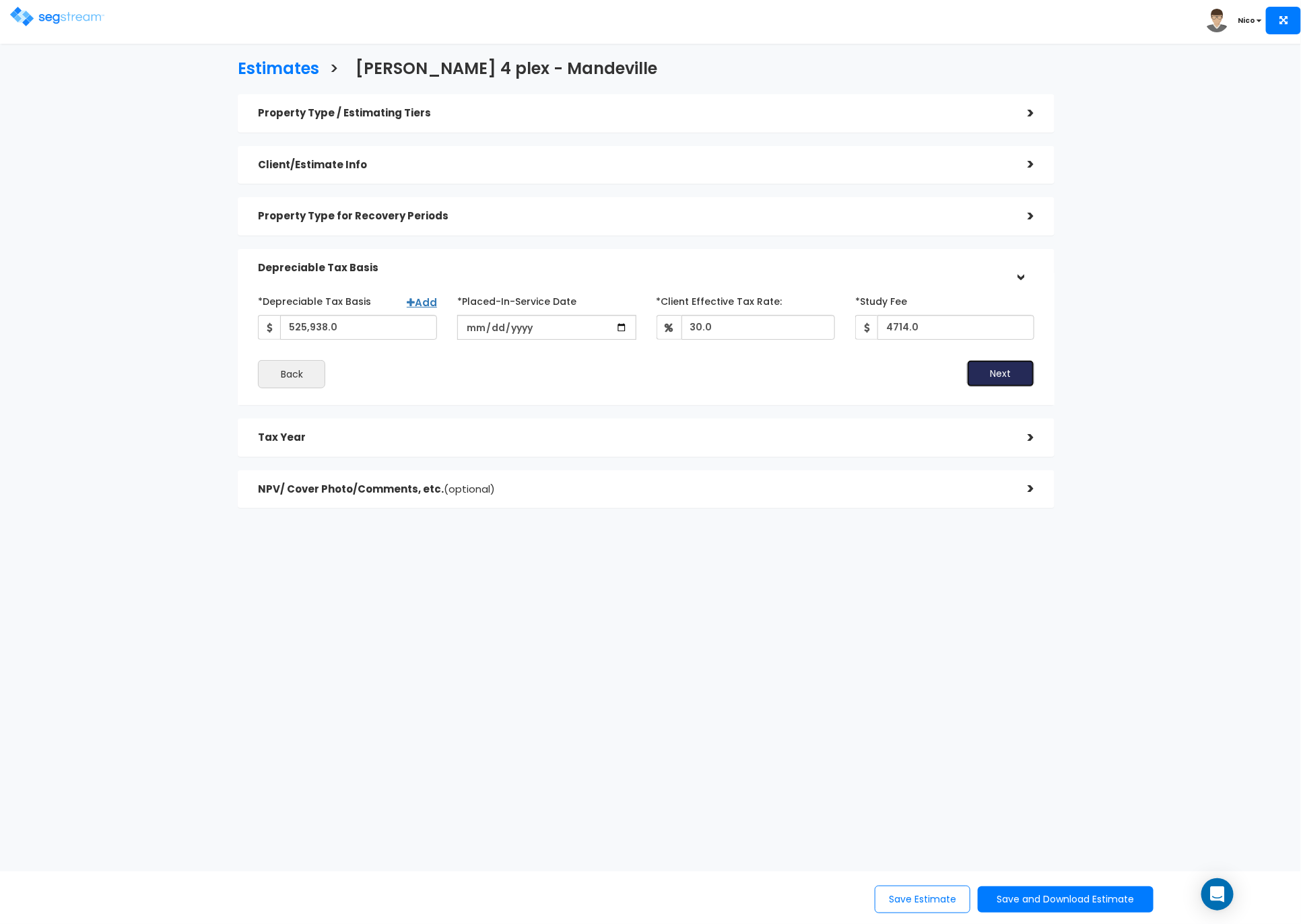
click at [991, 370] on button "Next" at bounding box center [1000, 374] width 67 height 27
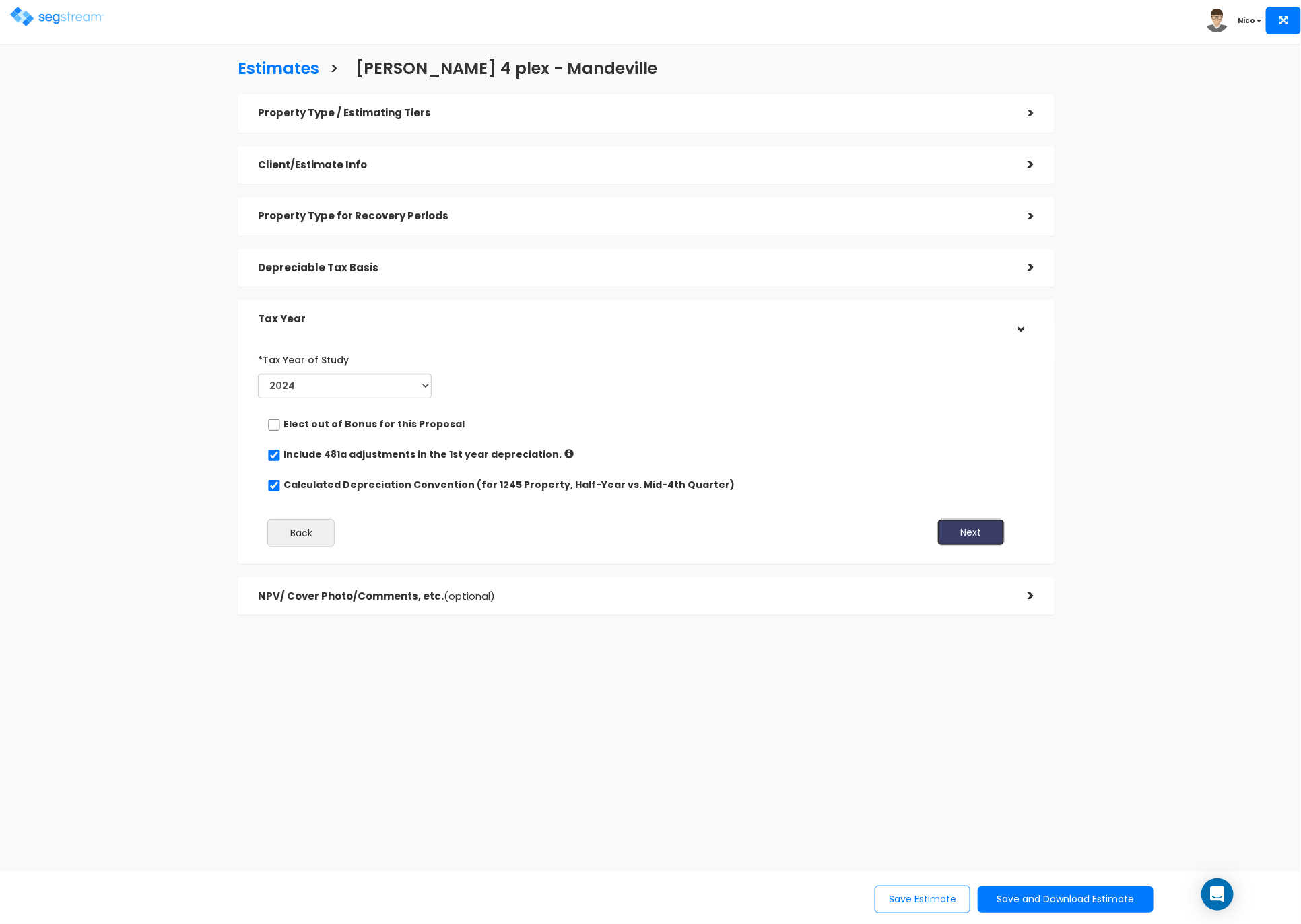
click at [969, 536] on button "Next" at bounding box center [971, 532] width 67 height 27
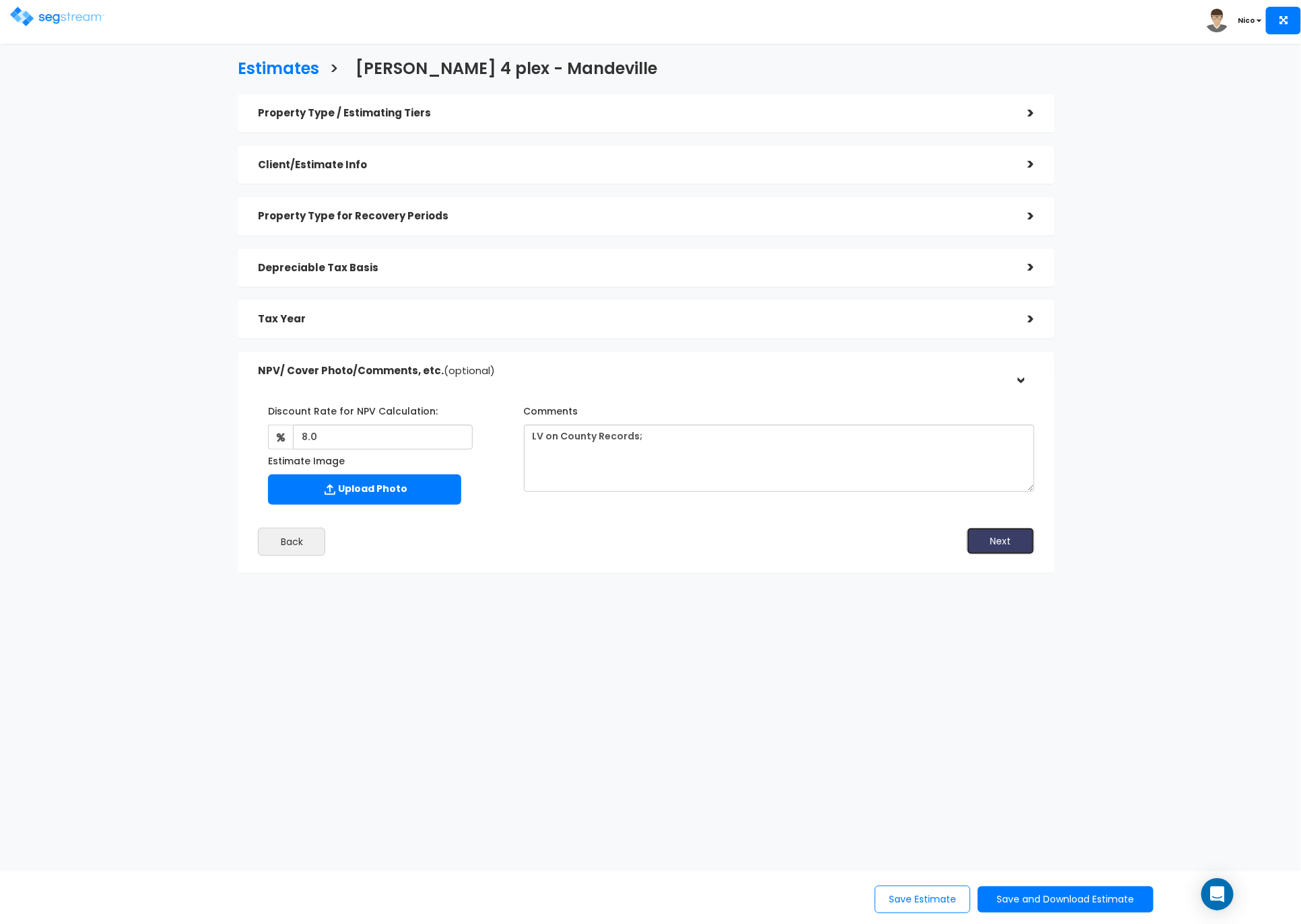
click at [995, 546] on button "Next" at bounding box center [1000, 541] width 67 height 27
click at [898, 896] on button "Save Estimate" at bounding box center [921, 899] width 95 height 27
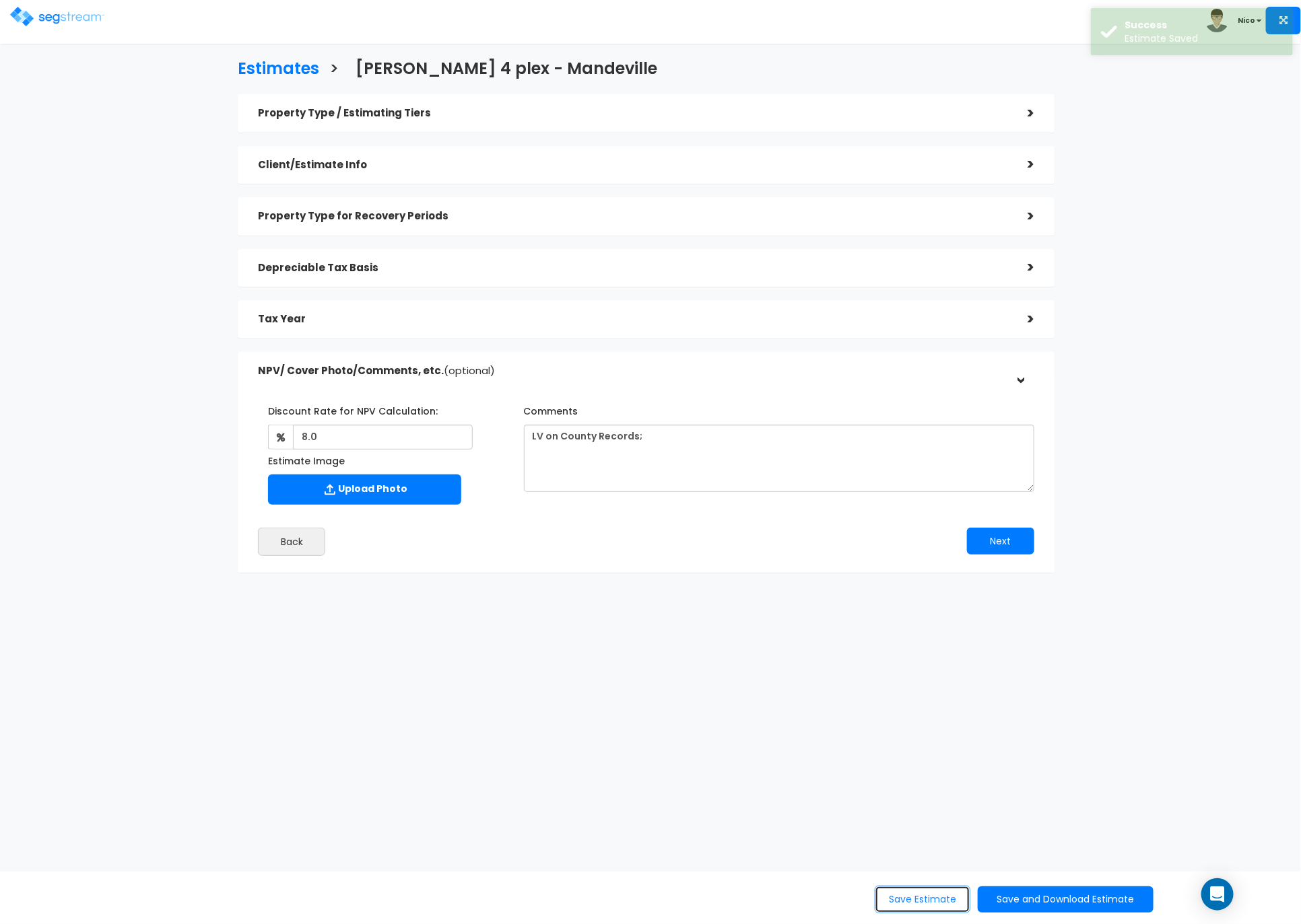
click at [911, 899] on button "Save Estimate" at bounding box center [921, 899] width 95 height 27
click at [924, 902] on button "Save Estimate" at bounding box center [921, 899] width 95 height 27
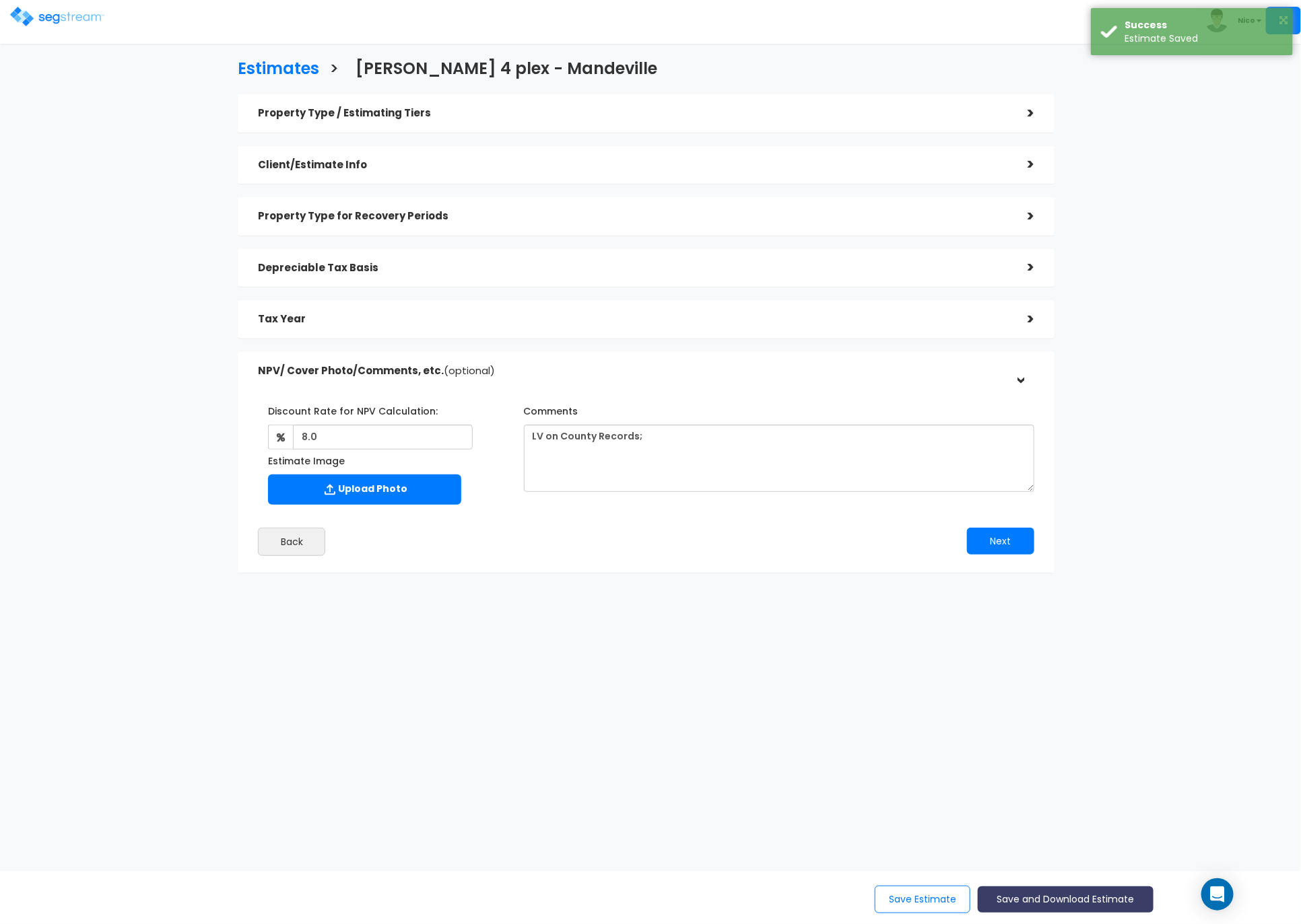
click at [1057, 900] on button "Save and Download Estimate" at bounding box center [1065, 899] width 176 height 26
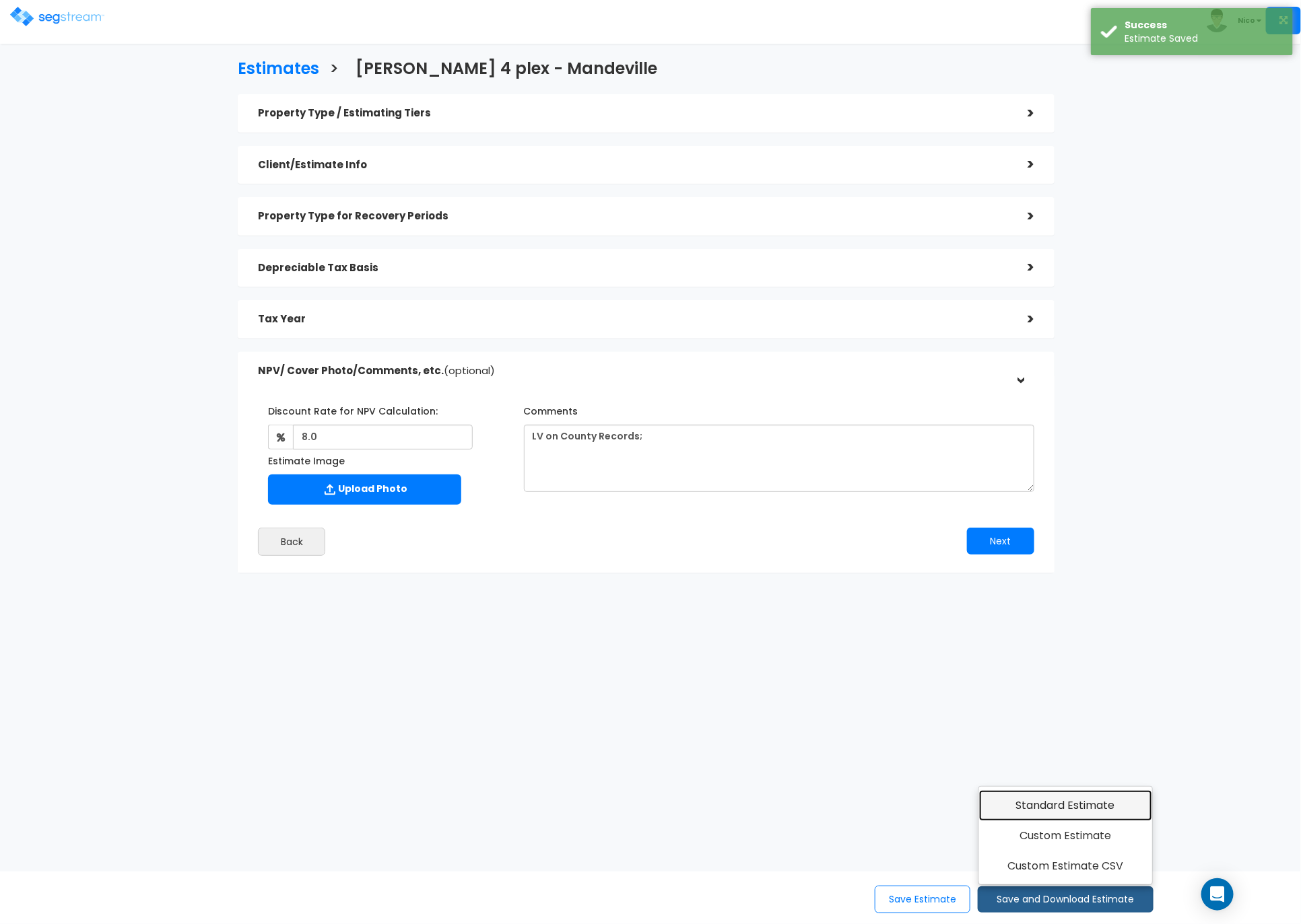
click at [1065, 806] on link "Standard Estimate" at bounding box center [1065, 805] width 173 height 31
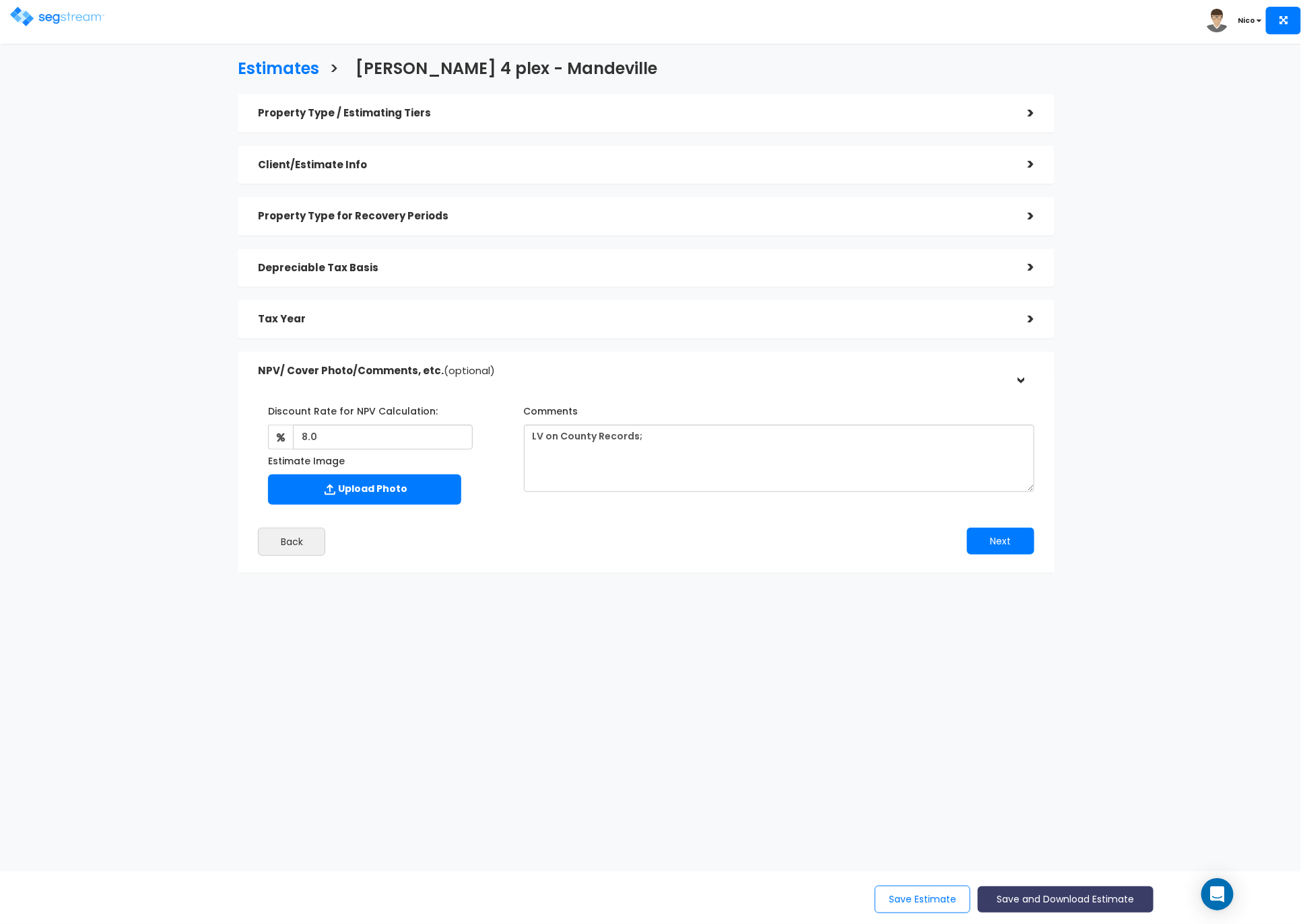
click at [1072, 898] on button "Save and Download Estimate" at bounding box center [1065, 899] width 176 height 26
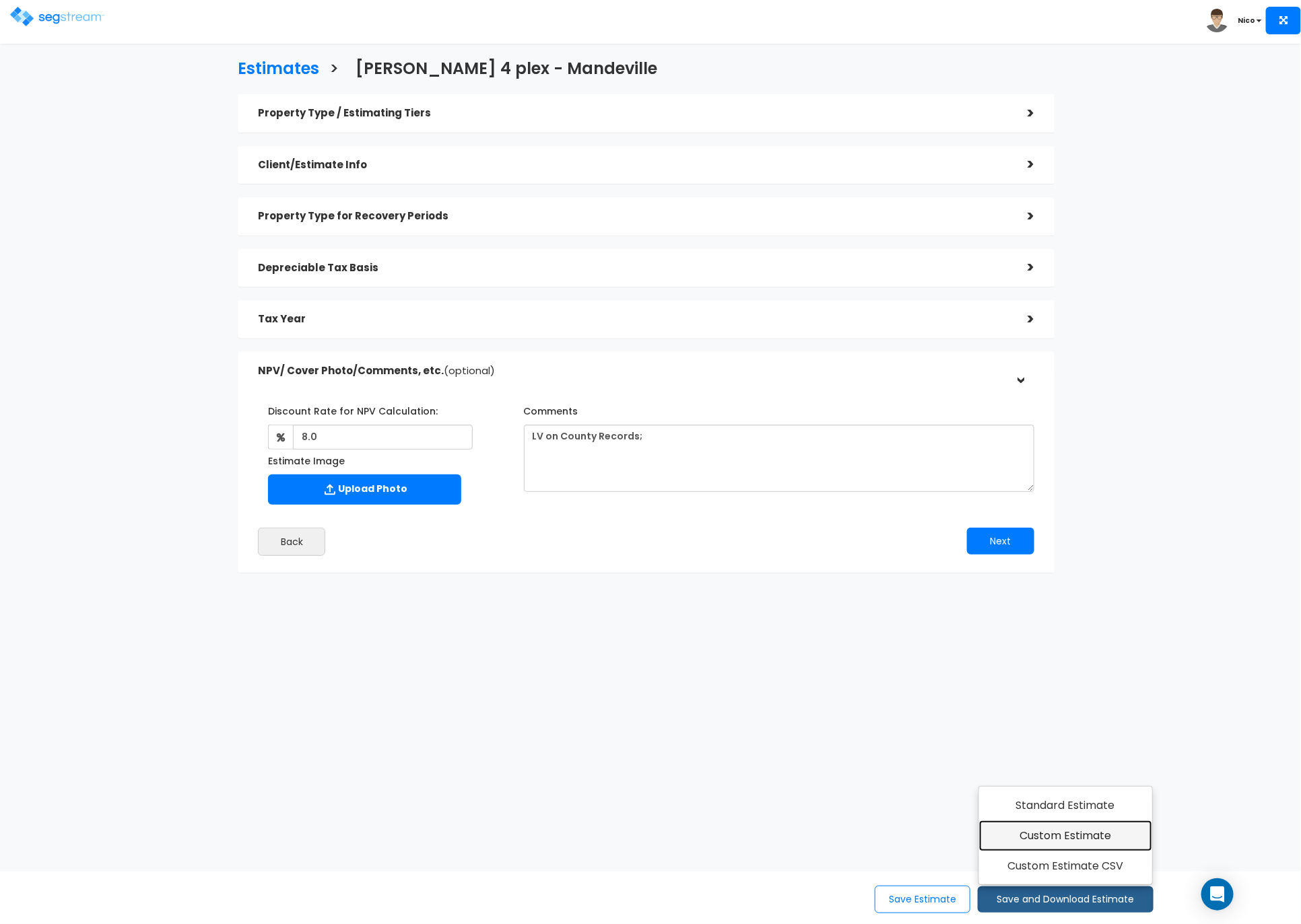
click at [1074, 836] on link "Custom Estimate" at bounding box center [1065, 835] width 173 height 31
